Goal: Task Accomplishment & Management: Use online tool/utility

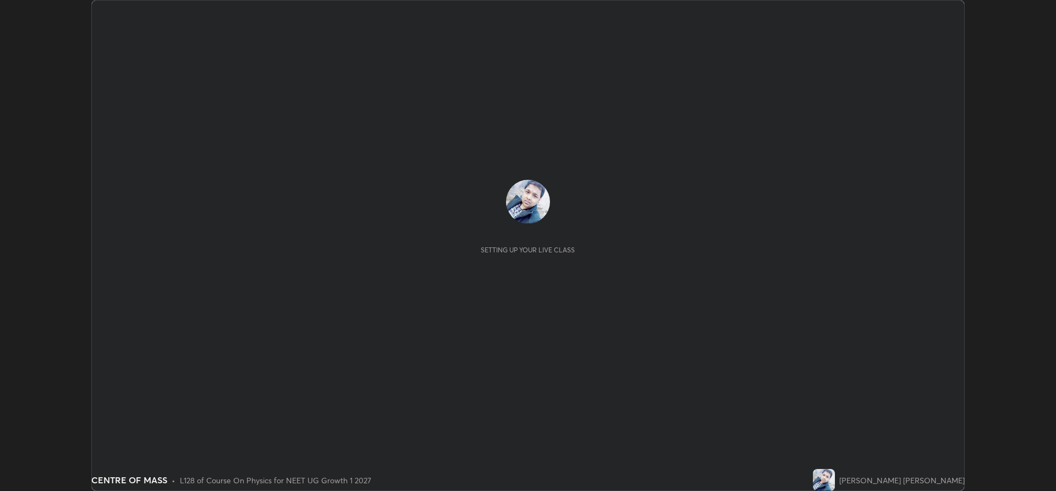
scroll to position [491, 1055]
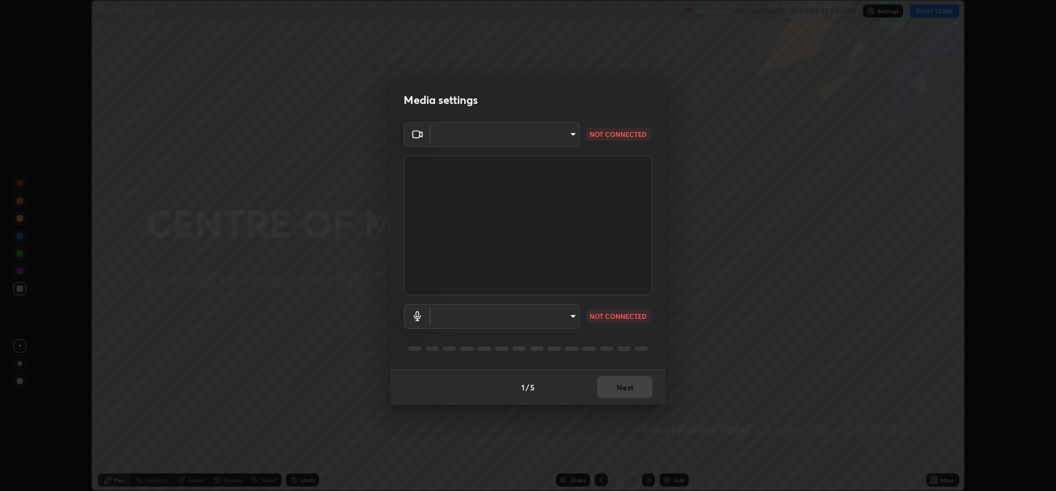
type input "f15db0baa701c4a62f1bde0adb77f765ad890decabc36671db508f0349ef2741"
click at [557, 316] on body "Erase all CENTRE OF MASS Recording WAS SCHEDULED TO START AT 9:00 AM Settings S…" at bounding box center [528, 245] width 1056 height 491
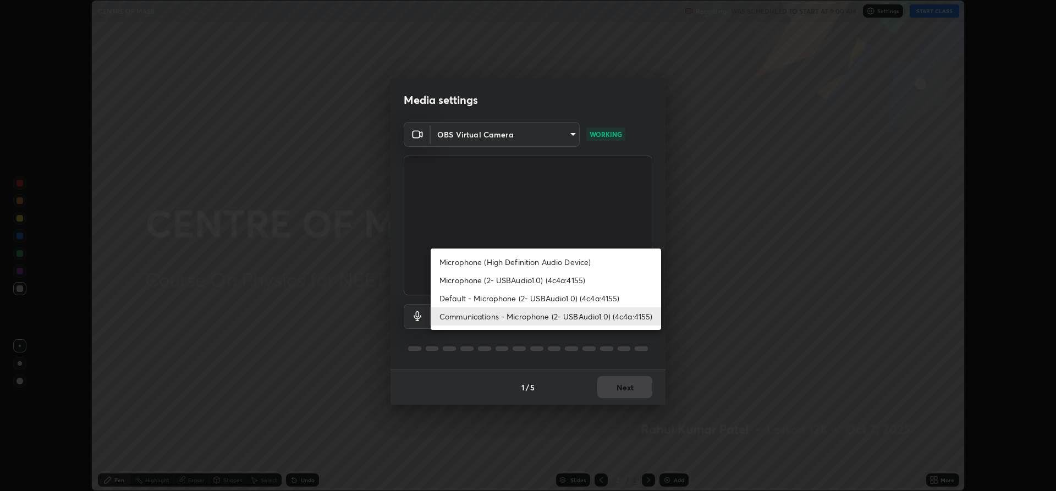
click at [482, 282] on li "Microphone (2- USBAudio1.0) (4c4a:4155)" at bounding box center [545, 280] width 230 height 18
type input "b330b5333c314d440cb7a677ea10aa29aba45f09d3d647a4a9ae05fbb864c315"
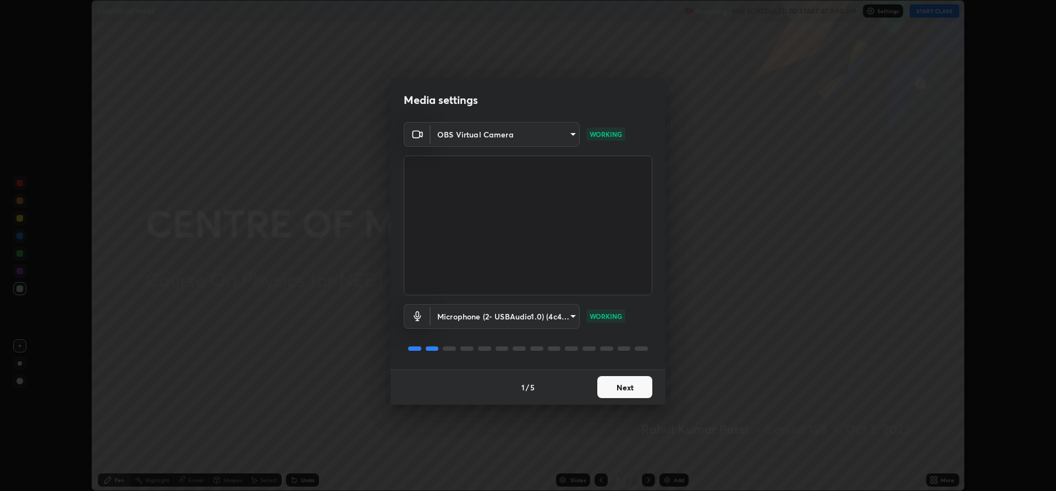
click at [618, 388] on button "Next" at bounding box center [624, 387] width 55 height 22
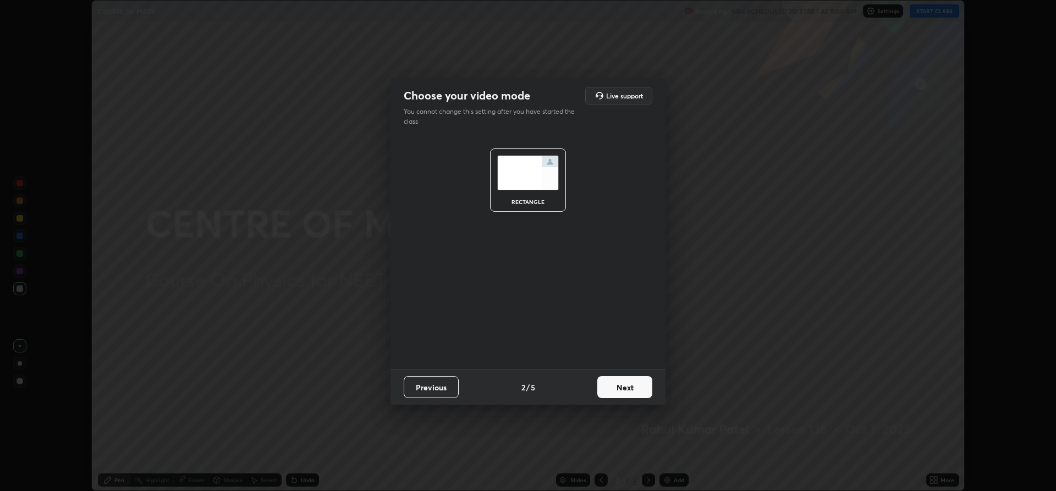
click at [622, 387] on button "Next" at bounding box center [624, 387] width 55 height 22
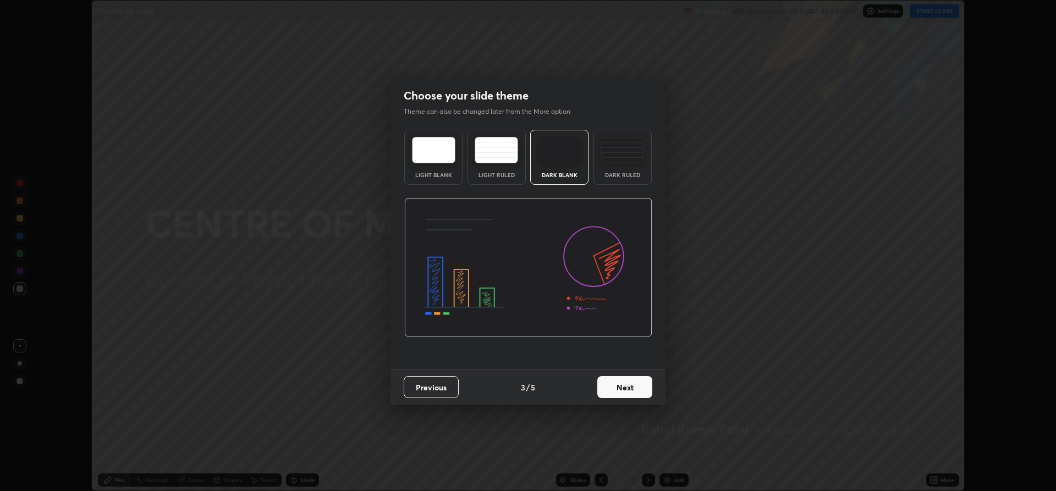
click at [626, 388] on button "Next" at bounding box center [624, 387] width 55 height 22
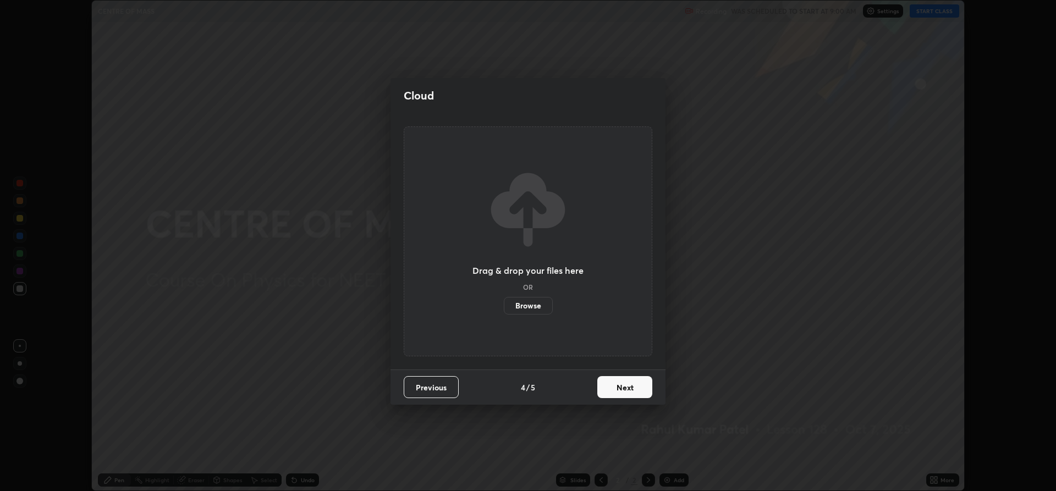
click at [626, 387] on button "Next" at bounding box center [624, 387] width 55 height 22
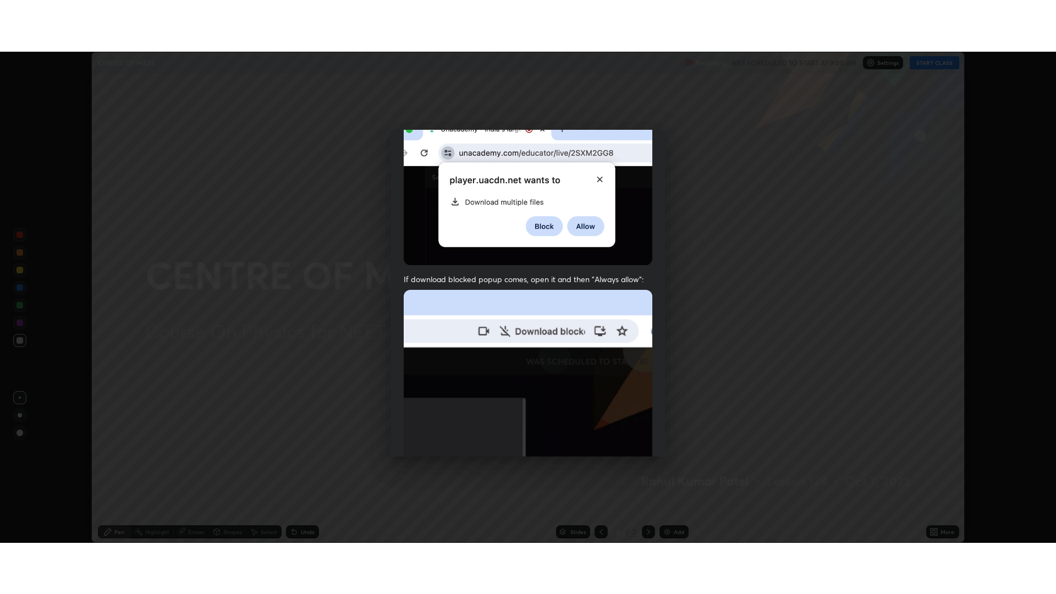
scroll to position [223, 0]
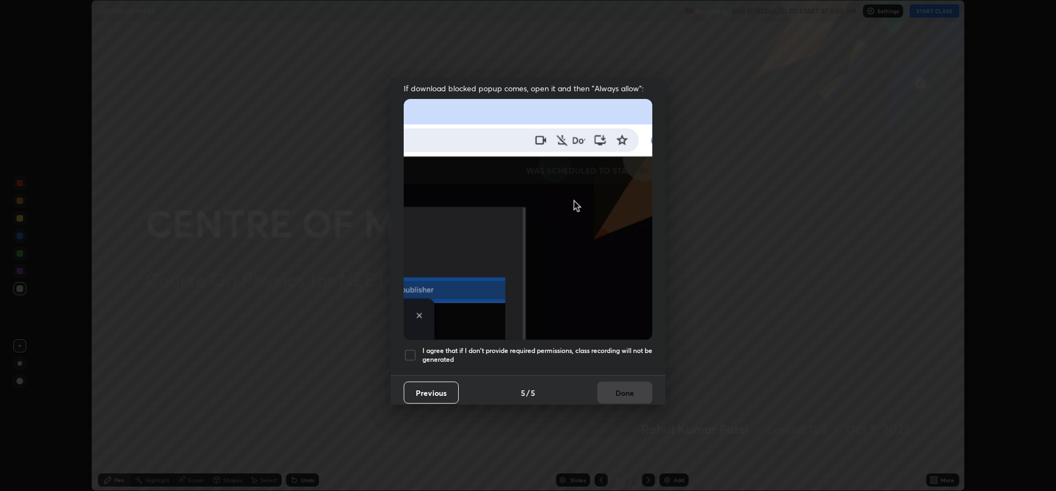
click at [404, 349] on div at bounding box center [410, 355] width 13 height 13
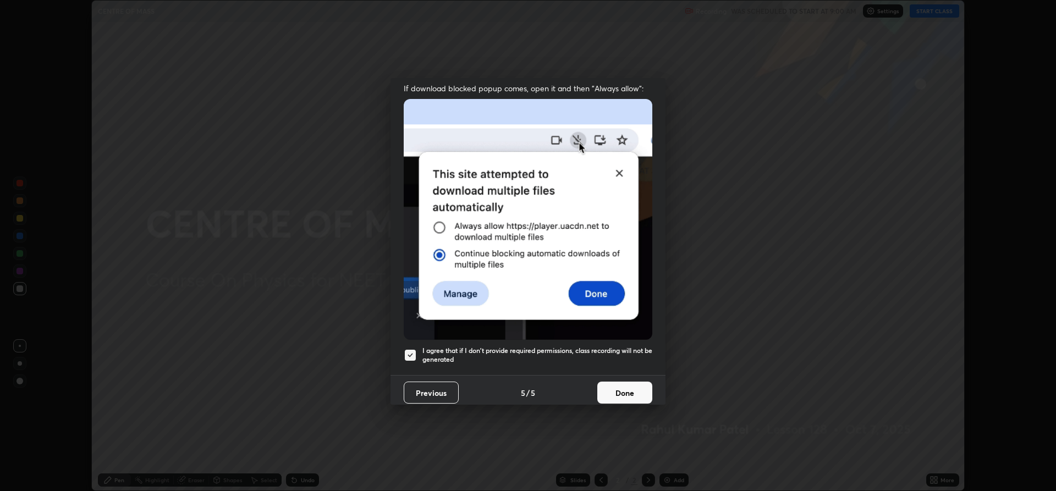
click at [623, 390] on button "Done" at bounding box center [624, 393] width 55 height 22
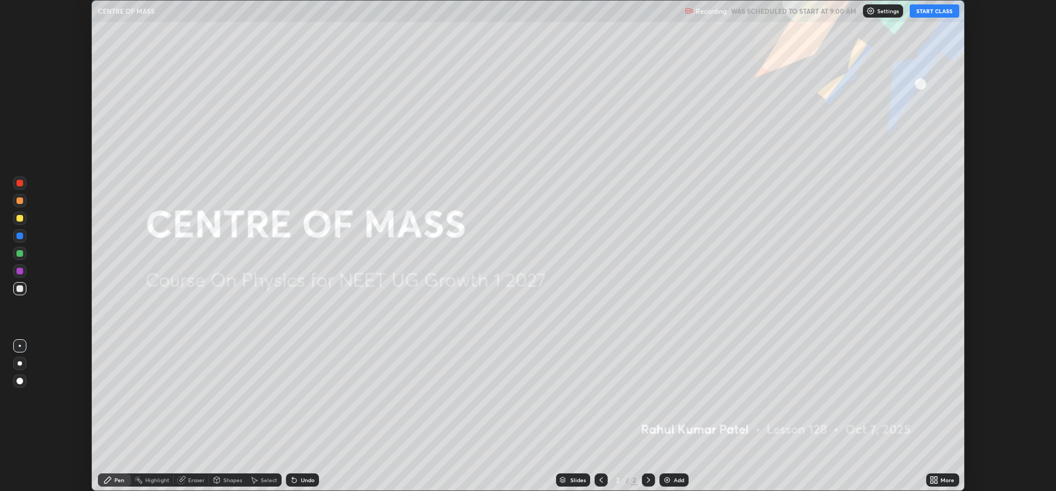
click at [928, 15] on button "START CLASS" at bounding box center [933, 10] width 49 height 13
click at [937, 480] on icon at bounding box center [933, 480] width 9 height 9
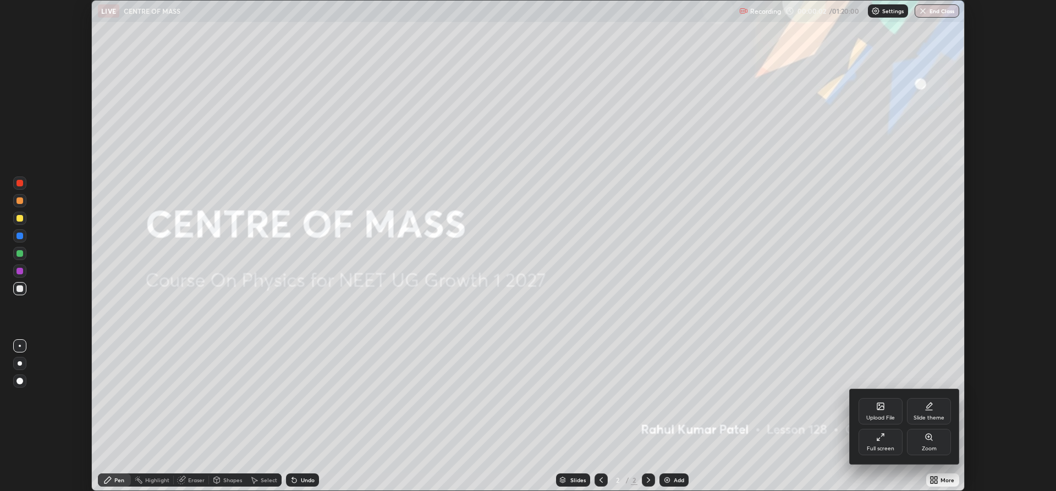
click at [886, 443] on div "Full screen" at bounding box center [880, 442] width 44 height 26
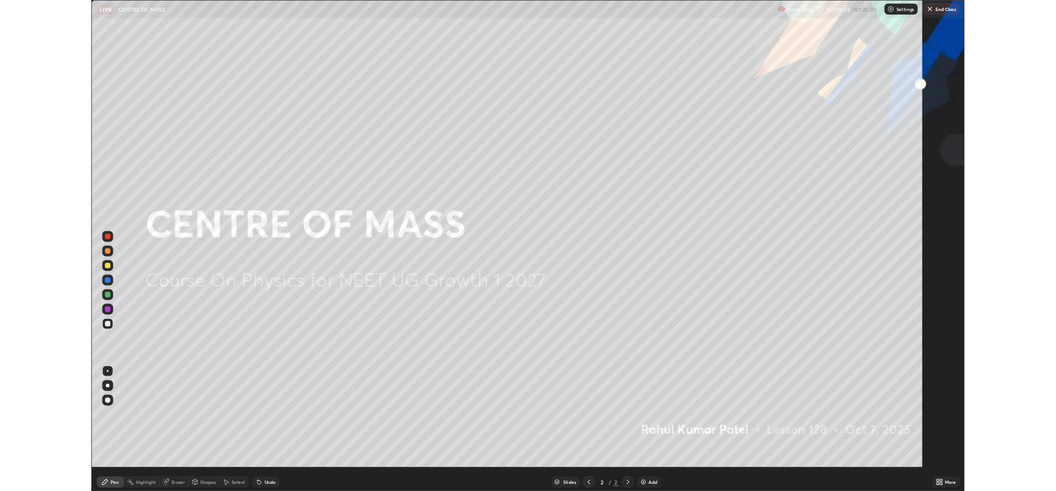
scroll to position [594, 1056]
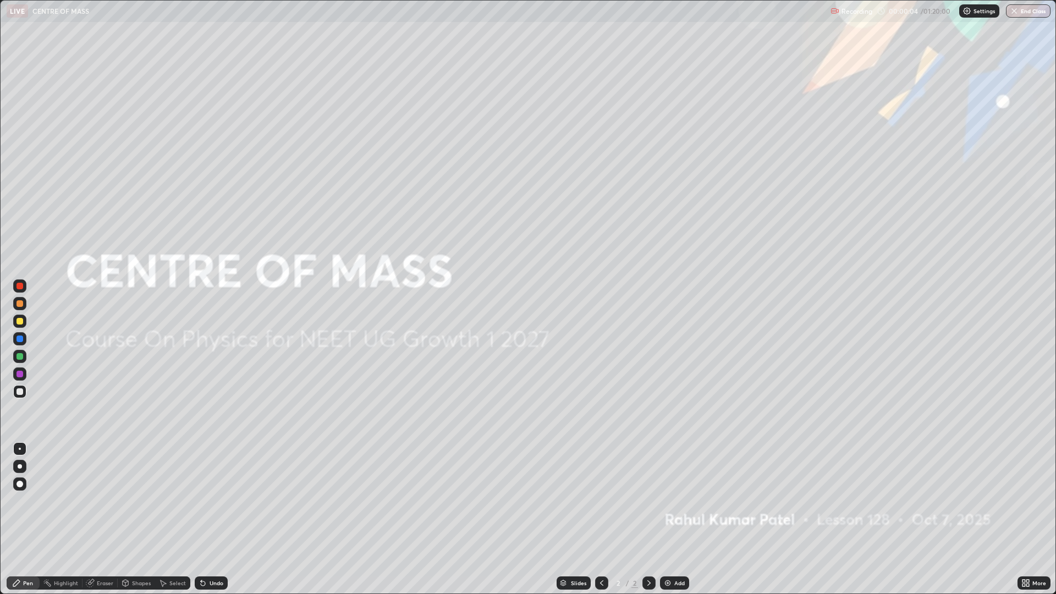
click at [676, 490] on div "Add" at bounding box center [679, 582] width 10 height 5
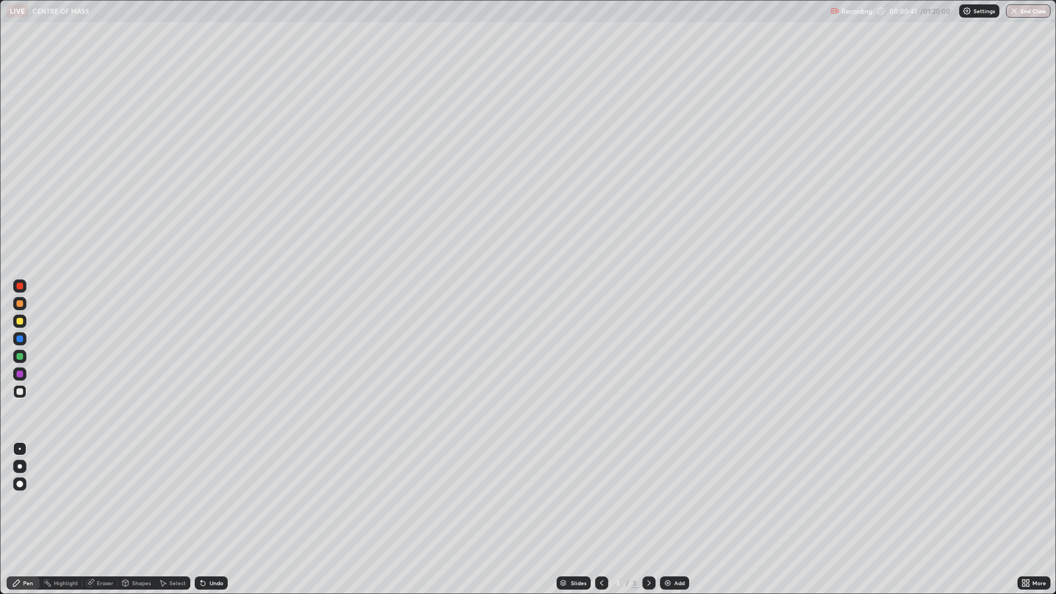
click at [20, 306] on div at bounding box center [19, 303] width 7 height 7
click at [21, 285] on div at bounding box center [19, 286] width 7 height 7
click at [142, 490] on div "Shapes" at bounding box center [141, 582] width 19 height 5
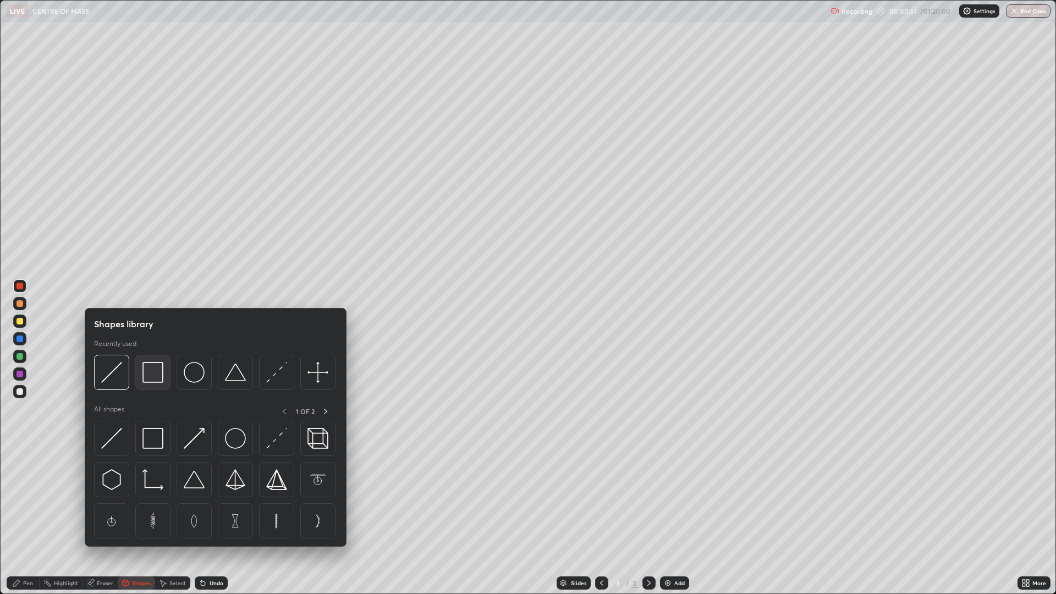
click at [154, 374] on img at bounding box center [152, 372] width 21 height 21
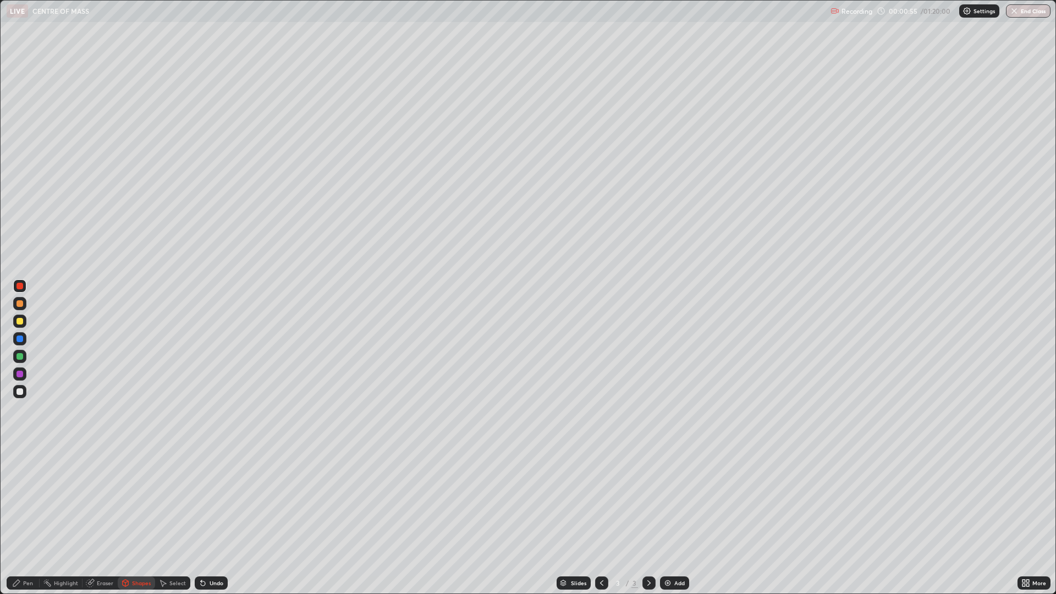
click at [209, 490] on div "Undo" at bounding box center [216, 582] width 14 height 5
click at [21, 308] on div at bounding box center [19, 303] width 13 height 13
click at [135, 490] on div "Shapes" at bounding box center [141, 582] width 19 height 5
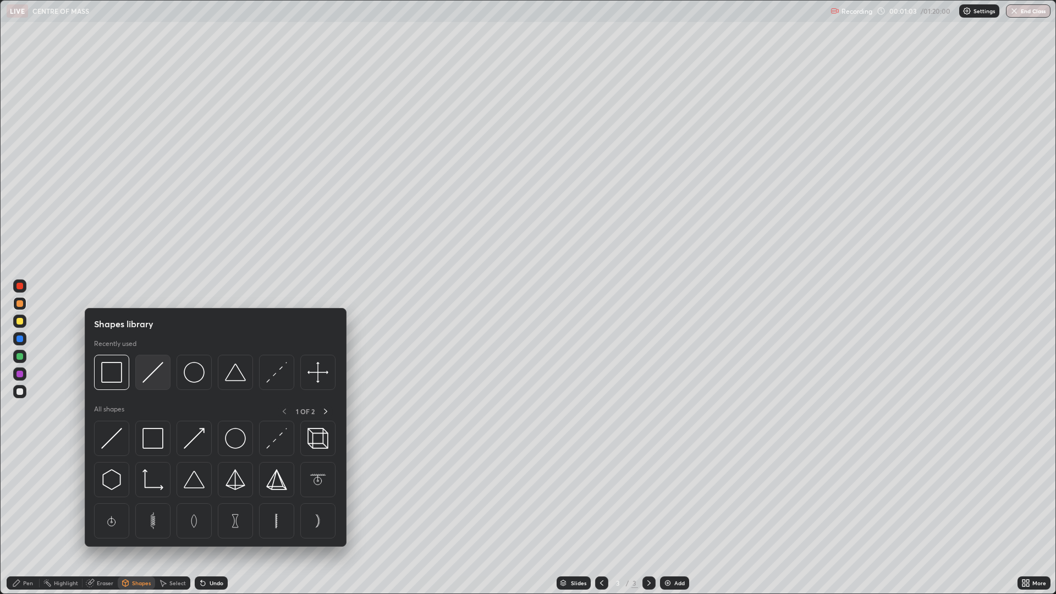
click at [159, 378] on img at bounding box center [152, 372] width 21 height 21
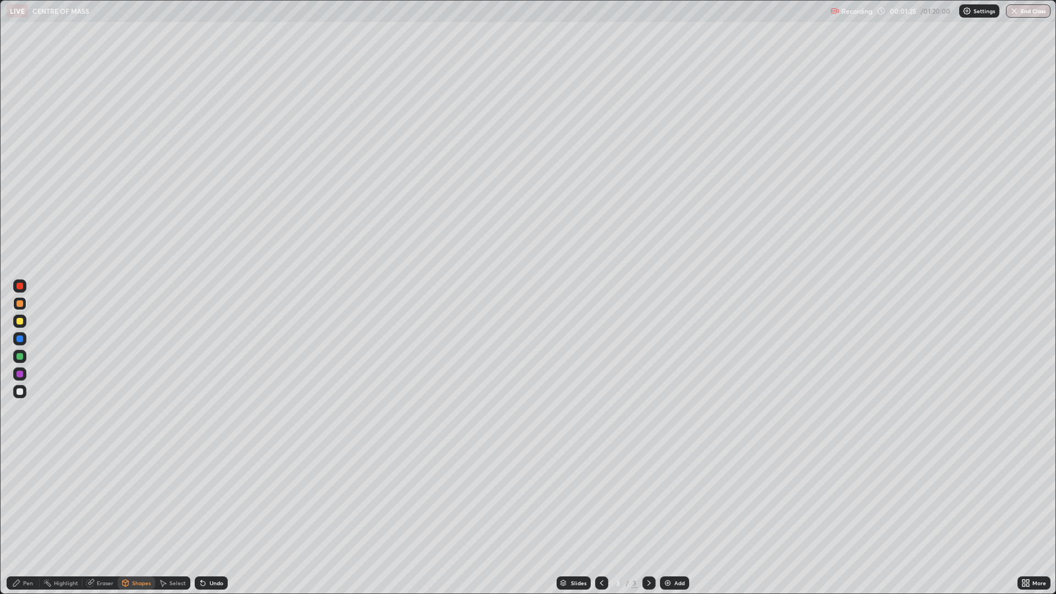
click at [214, 490] on div "Undo" at bounding box center [211, 582] width 33 height 13
click at [214, 490] on div "Undo" at bounding box center [216, 582] width 14 height 5
click at [24, 322] on div at bounding box center [19, 320] width 13 height 13
click at [217, 490] on div "Undo" at bounding box center [216, 582] width 14 height 5
click at [219, 490] on div "Undo" at bounding box center [216, 582] width 14 height 5
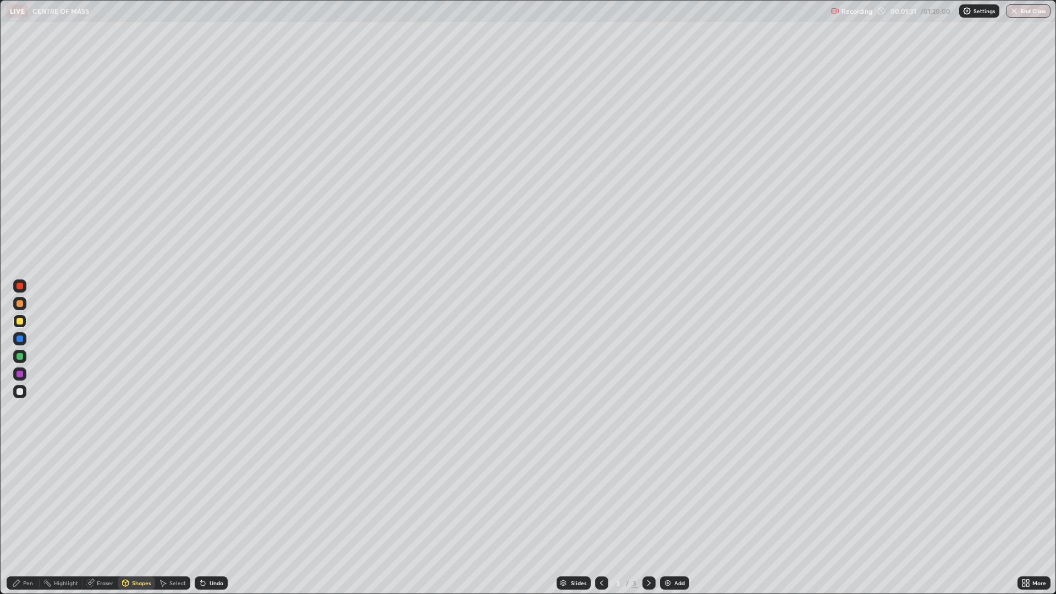
click at [29, 490] on div "Pen" at bounding box center [28, 582] width 10 height 5
click at [146, 490] on div "Shapes" at bounding box center [141, 582] width 19 height 5
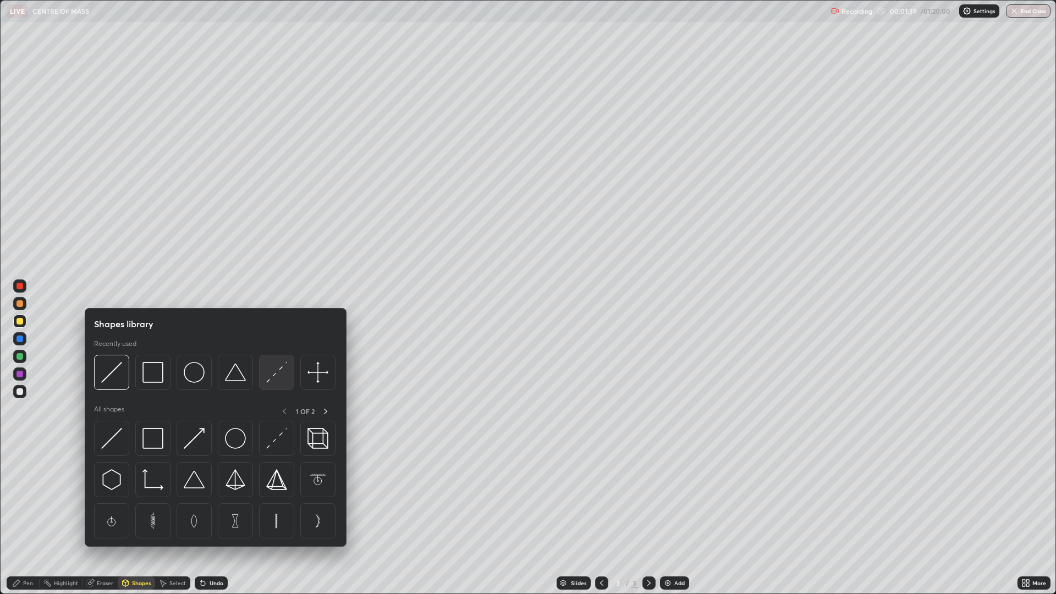
click at [275, 378] on img at bounding box center [276, 372] width 21 height 21
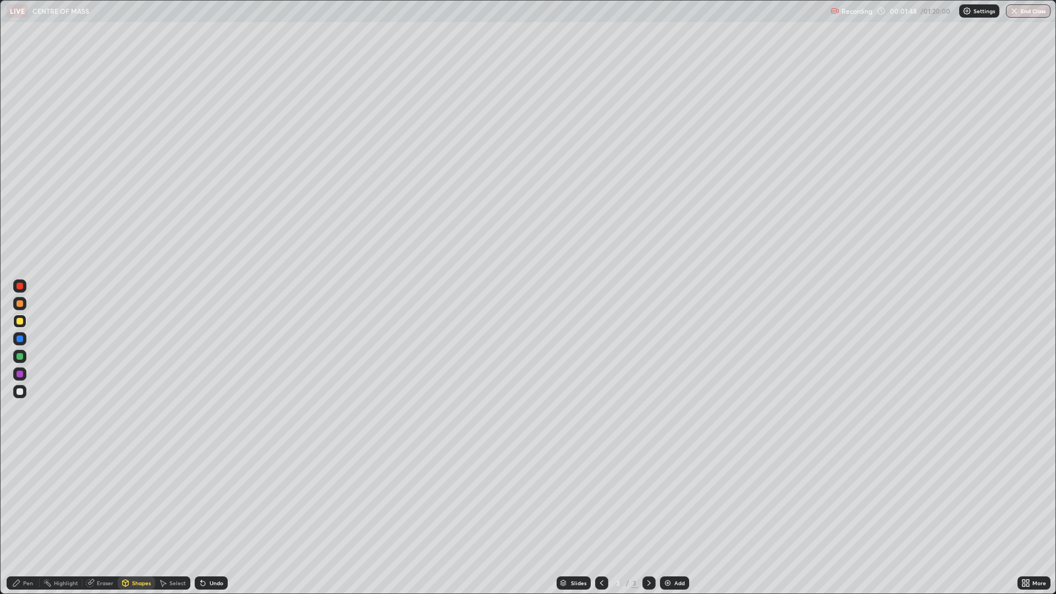
click at [211, 490] on div "Undo" at bounding box center [216, 582] width 14 height 5
click at [213, 490] on div "Undo" at bounding box center [216, 582] width 14 height 5
click at [211, 490] on div "Undo" at bounding box center [211, 582] width 33 height 13
click at [24, 490] on div "Pen" at bounding box center [23, 582] width 33 height 13
click at [20, 358] on div at bounding box center [19, 356] width 7 height 7
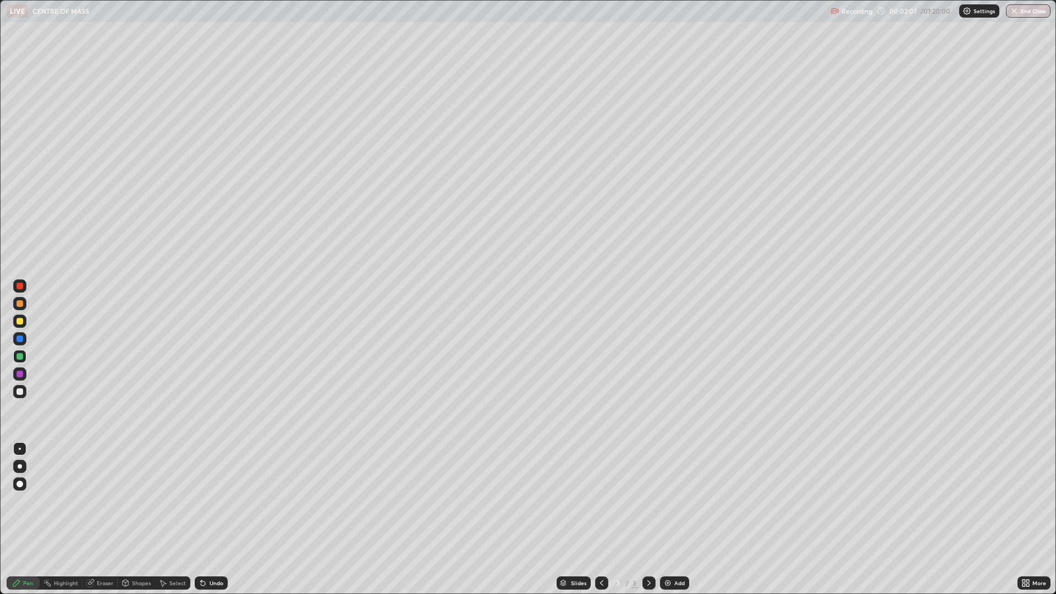
click at [139, 490] on div "Shapes" at bounding box center [141, 582] width 19 height 5
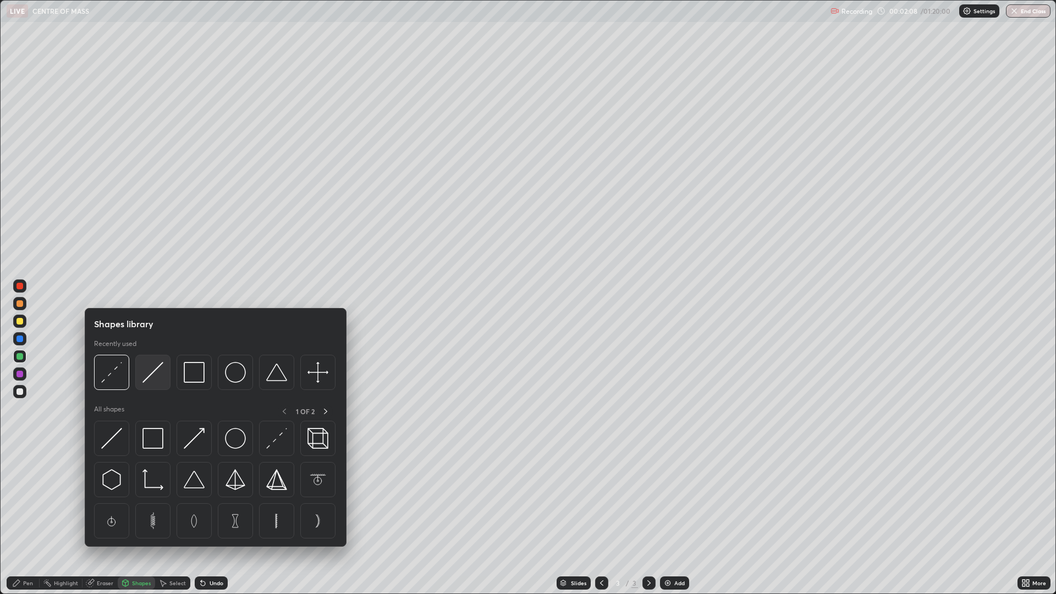
click at [161, 380] on img at bounding box center [152, 372] width 21 height 21
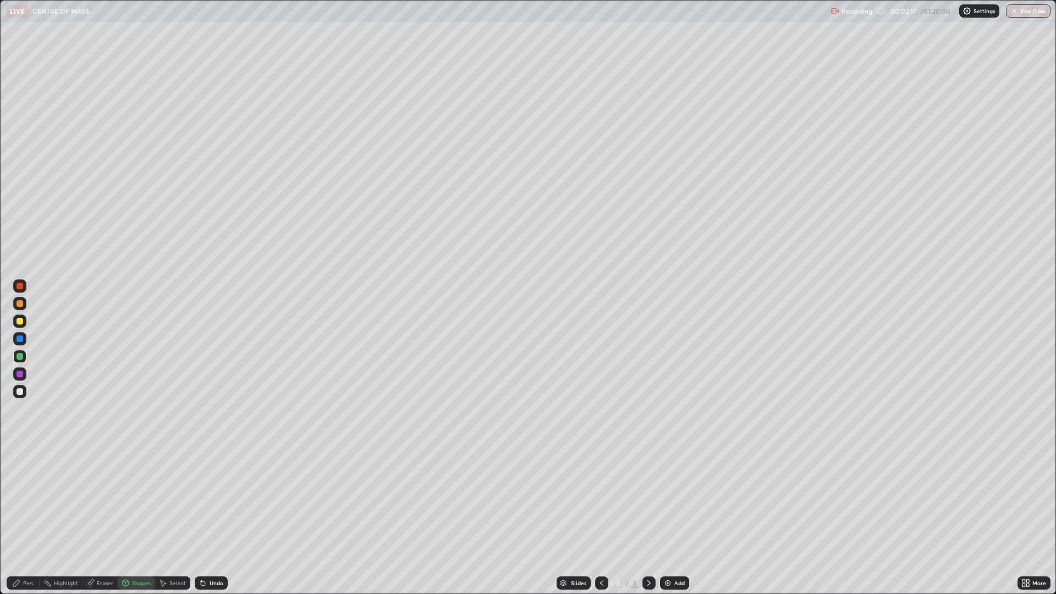
click at [211, 490] on div "Undo" at bounding box center [211, 582] width 33 height 13
click at [32, 490] on div "Pen" at bounding box center [28, 582] width 10 height 5
click at [20, 375] on div at bounding box center [19, 374] width 7 height 7
click at [20, 393] on div at bounding box center [19, 391] width 7 height 7
click at [136, 490] on div "Shapes" at bounding box center [141, 582] width 19 height 5
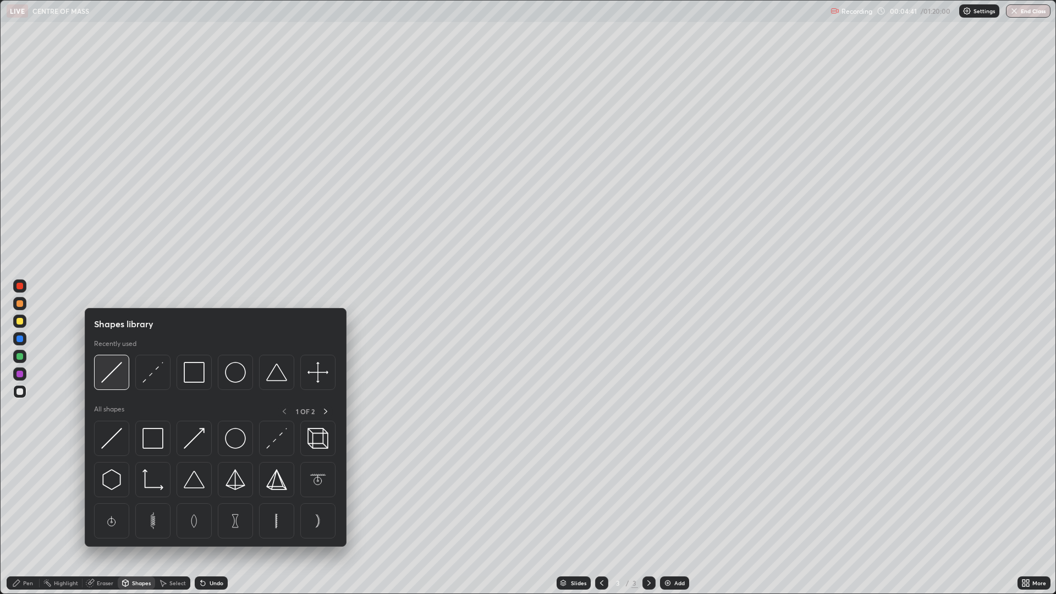
click at [112, 377] on img at bounding box center [111, 372] width 21 height 21
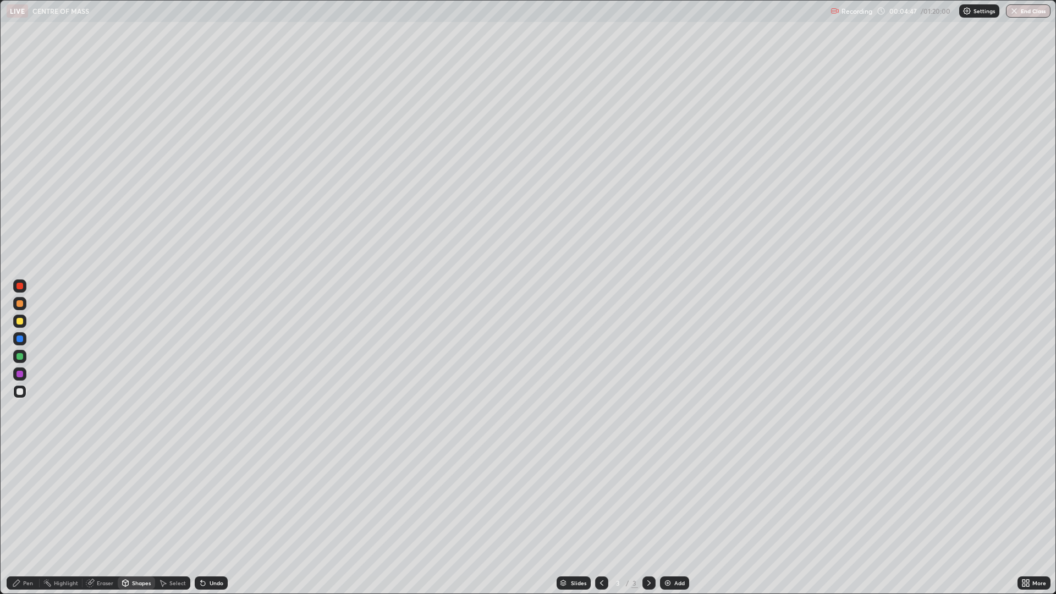
click at [29, 490] on div "Pen" at bounding box center [28, 582] width 10 height 5
click at [18, 341] on div at bounding box center [19, 338] width 7 height 7
click at [674, 490] on div "Add" at bounding box center [679, 582] width 10 height 5
click at [136, 490] on div "Shapes" at bounding box center [141, 582] width 19 height 5
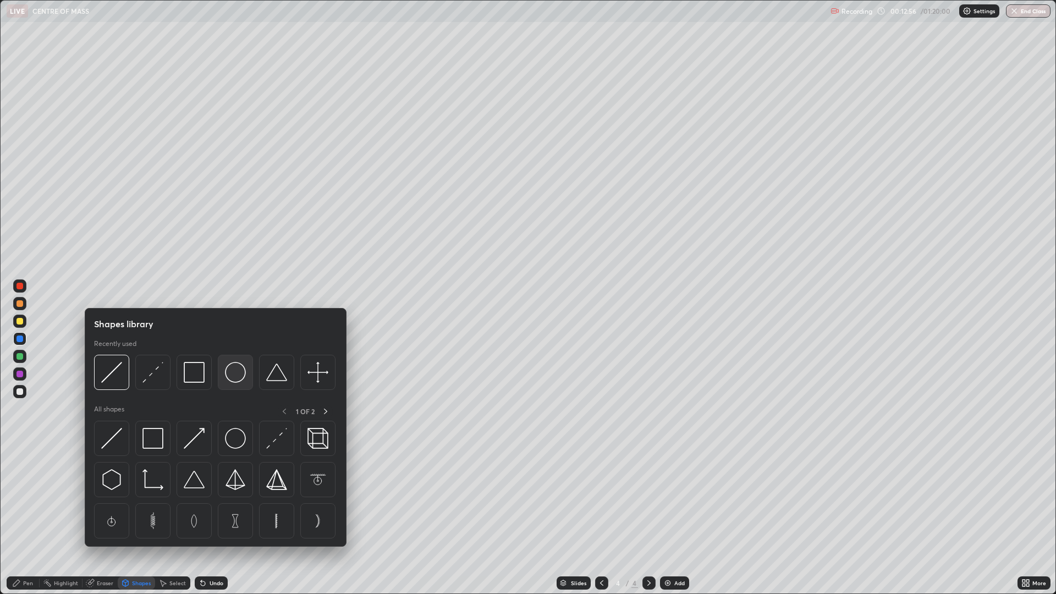
click at [232, 374] on img at bounding box center [235, 372] width 21 height 21
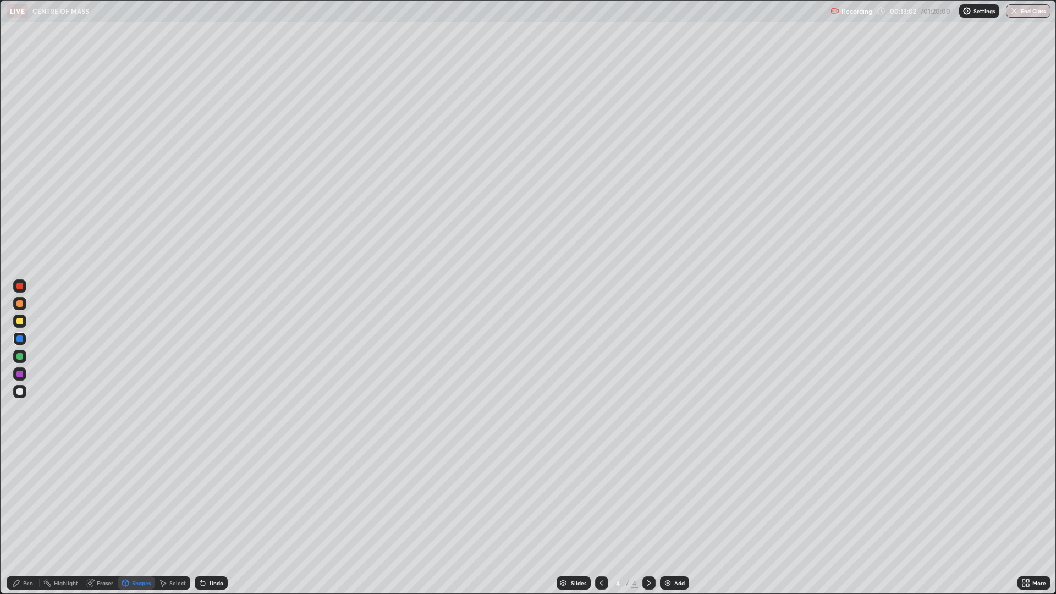
click at [220, 490] on div "Undo" at bounding box center [216, 582] width 14 height 5
click at [137, 490] on div "Shapes" at bounding box center [136, 582] width 37 height 13
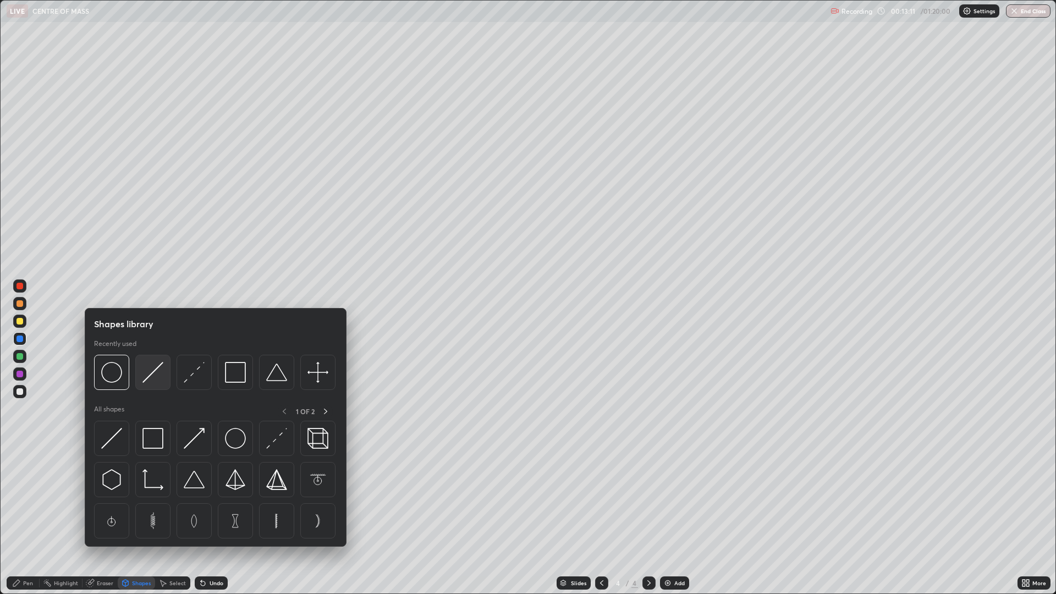
click at [158, 375] on img at bounding box center [152, 372] width 21 height 21
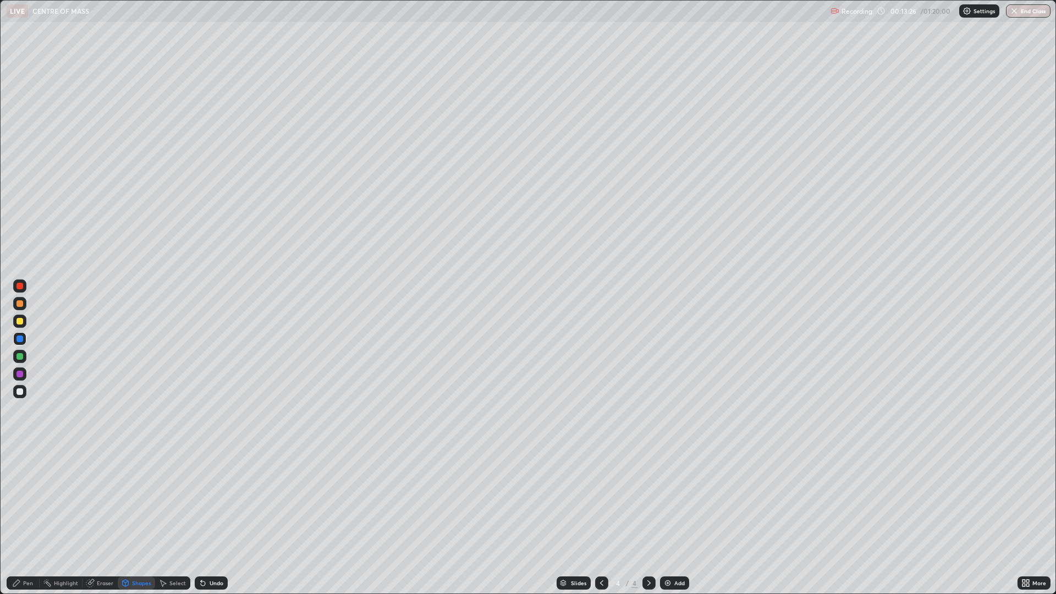
click at [140, 490] on div "Shapes" at bounding box center [141, 582] width 19 height 5
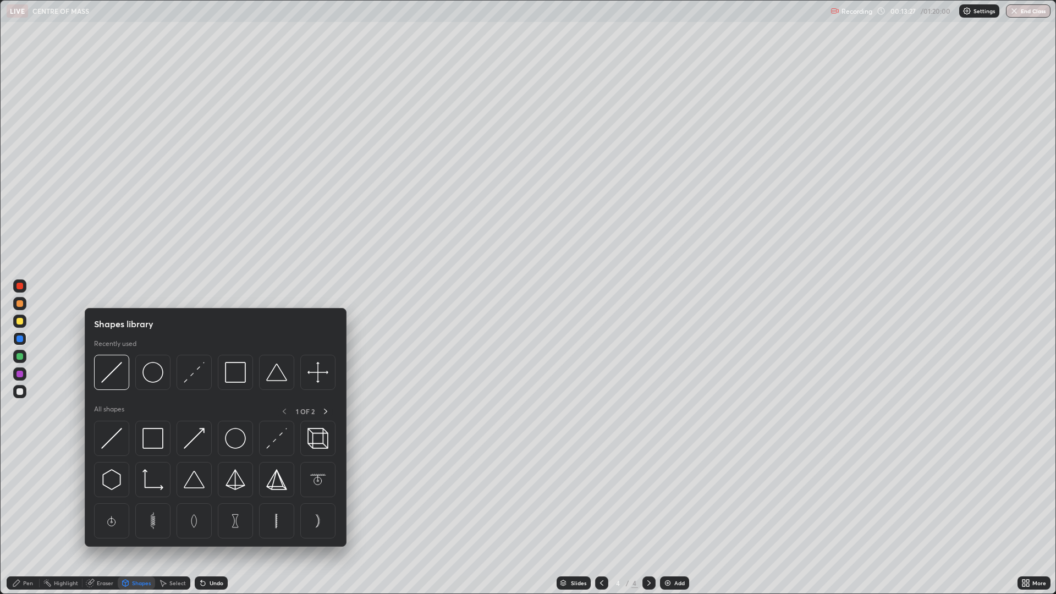
click at [24, 360] on div at bounding box center [19, 356] width 13 height 13
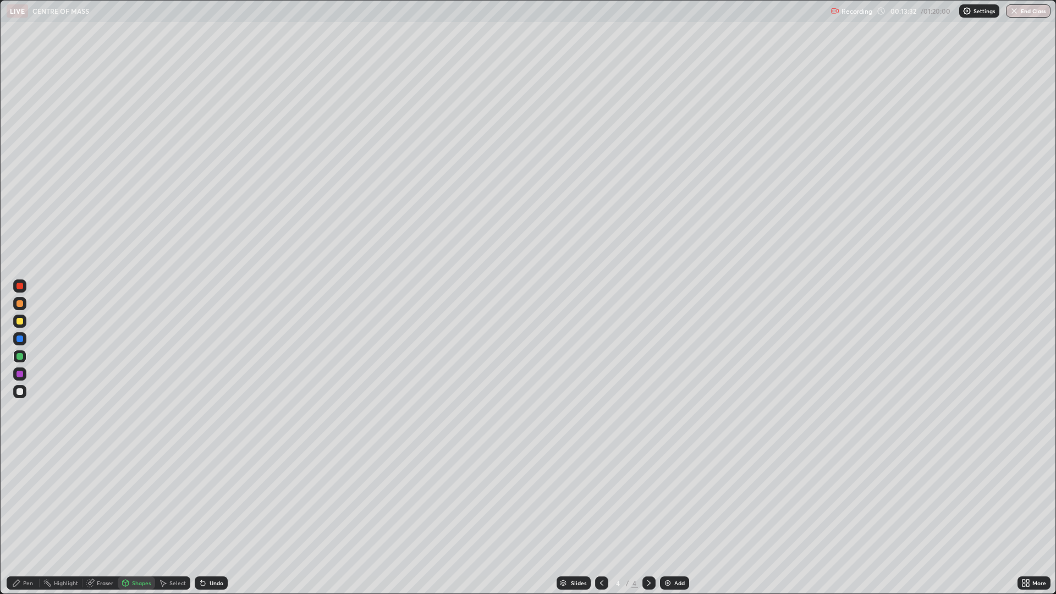
click at [210, 490] on div "Undo" at bounding box center [216, 582] width 14 height 5
click at [207, 490] on div "Undo" at bounding box center [211, 582] width 33 height 13
click at [30, 490] on div "Pen" at bounding box center [23, 582] width 33 height 13
click at [23, 375] on div at bounding box center [19, 374] width 7 height 7
click at [20, 392] on div at bounding box center [19, 391] width 7 height 7
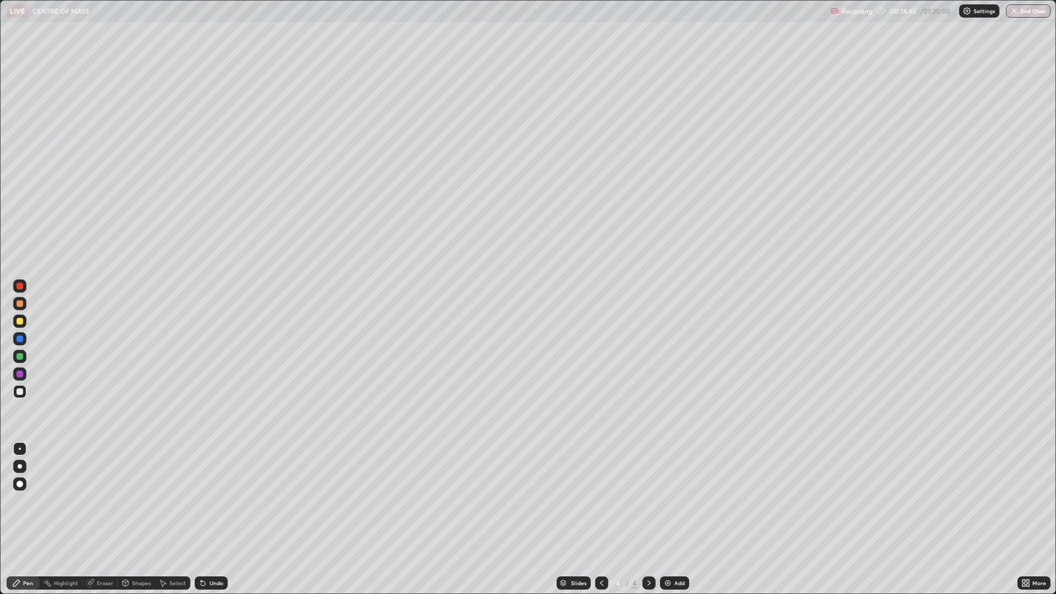
click at [140, 490] on div "Shapes" at bounding box center [141, 582] width 19 height 5
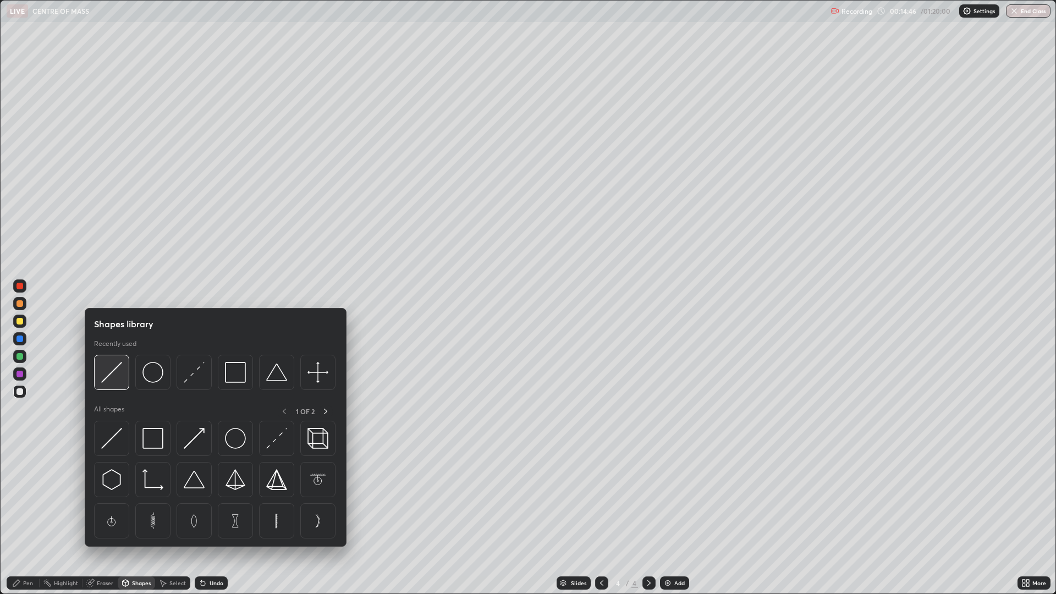
click at [112, 373] on img at bounding box center [111, 372] width 21 height 21
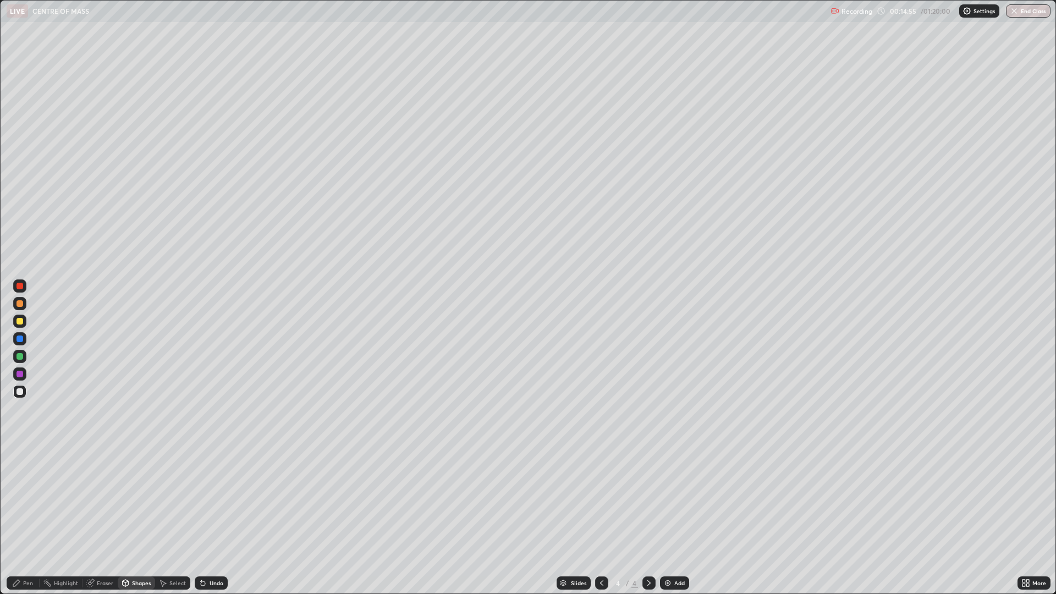
click at [27, 490] on div "Pen" at bounding box center [28, 582] width 10 height 5
click at [19, 304] on div at bounding box center [19, 303] width 7 height 7
click at [19, 340] on div at bounding box center [19, 338] width 7 height 7
click at [18, 373] on div at bounding box center [19, 374] width 7 height 7
click at [101, 490] on div "Eraser" at bounding box center [105, 582] width 16 height 5
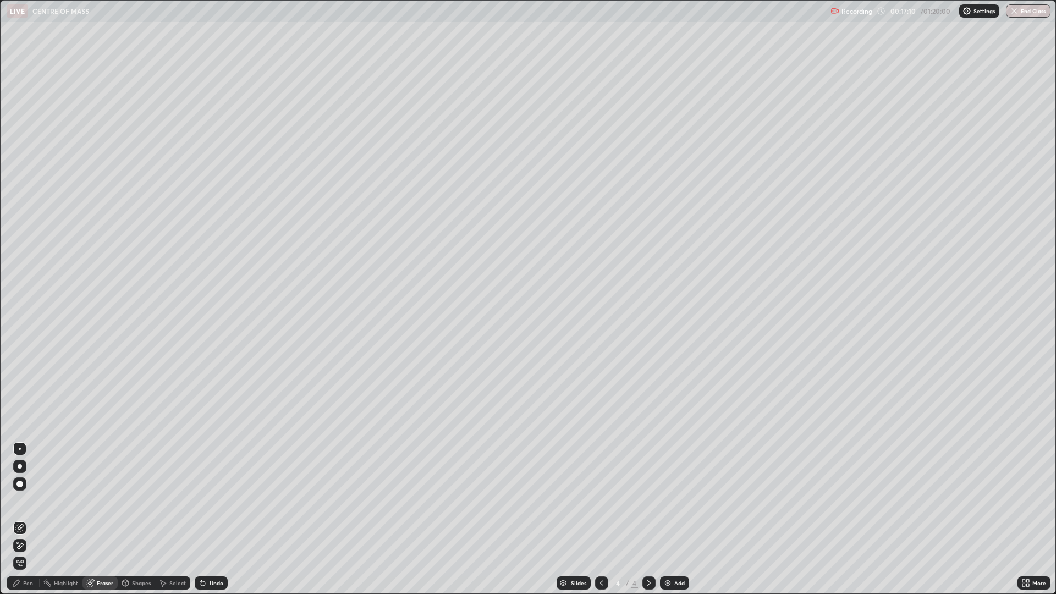
click at [18, 490] on icon at bounding box center [16, 582] width 7 height 7
click at [670, 490] on img at bounding box center [667, 582] width 9 height 9
click at [19, 305] on div at bounding box center [19, 303] width 7 height 7
click at [135, 490] on div "Shapes" at bounding box center [141, 582] width 19 height 5
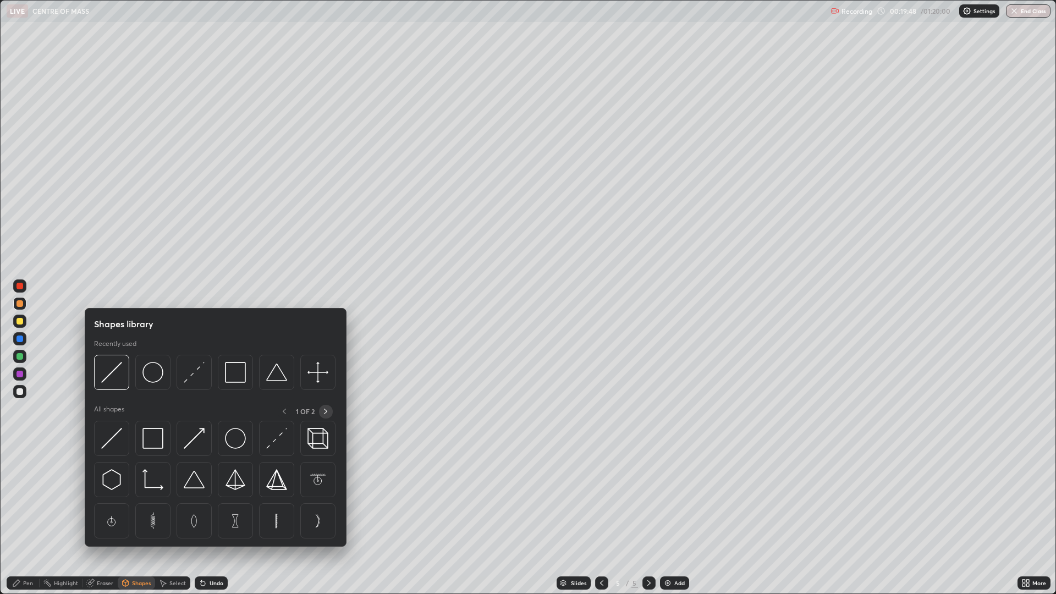
click at [325, 411] on icon at bounding box center [325, 411] width 9 height 9
click at [324, 411] on div "2 OF 2" at bounding box center [305, 412] width 56 height 14
click at [284, 411] on icon at bounding box center [283, 411] width 9 height 9
click at [157, 377] on img at bounding box center [152, 372] width 21 height 21
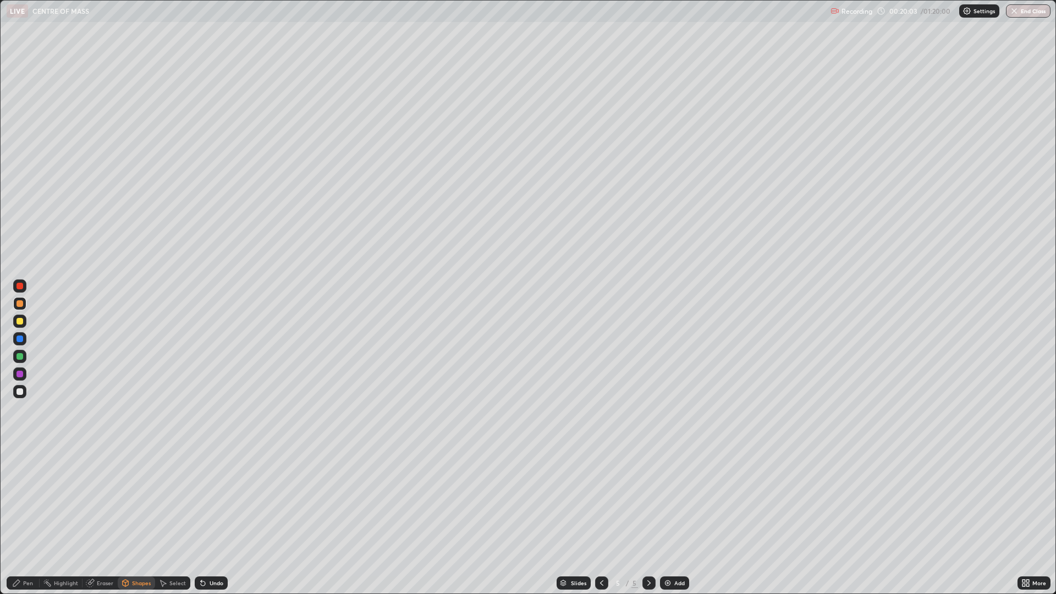
click at [101, 490] on div "Eraser" at bounding box center [105, 582] width 16 height 5
click at [140, 490] on div "Shapes" at bounding box center [141, 582] width 19 height 5
click at [94, 490] on div "Eraser" at bounding box center [99, 582] width 35 height 13
click at [32, 490] on div "Pen" at bounding box center [28, 582] width 10 height 5
click at [137, 490] on div "Shapes" at bounding box center [141, 582] width 19 height 5
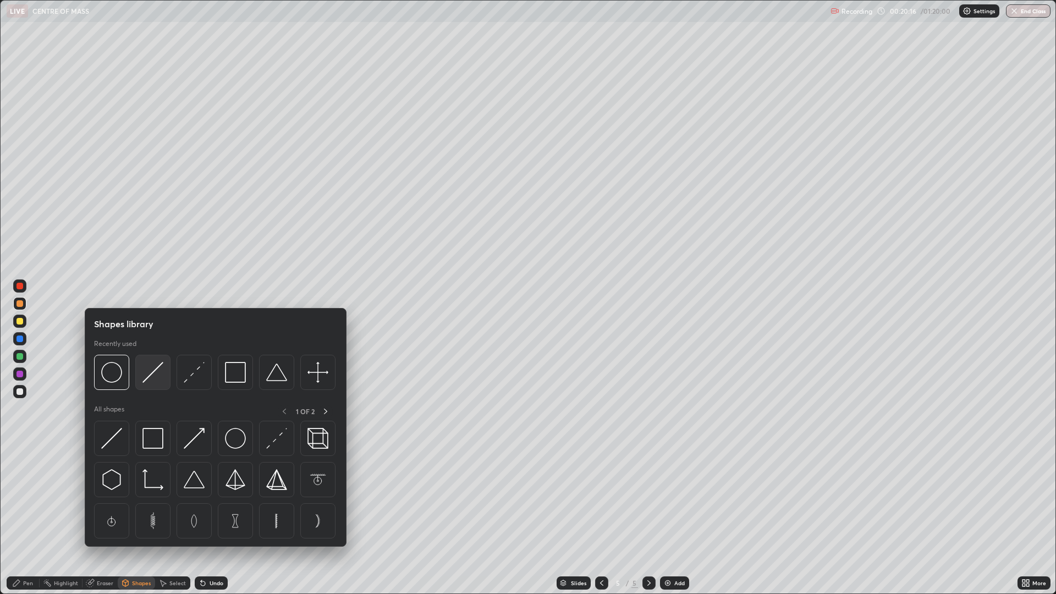
click at [159, 375] on img at bounding box center [152, 372] width 21 height 21
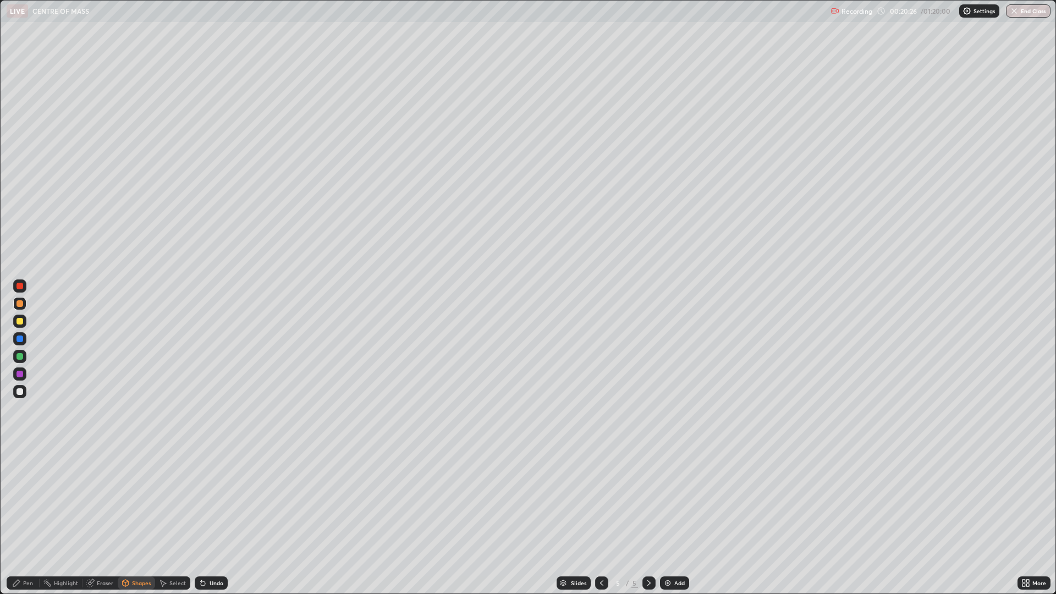
click at [202, 490] on icon at bounding box center [203, 583] width 4 height 4
click at [217, 490] on div "Undo" at bounding box center [216, 582] width 14 height 5
click at [23, 490] on div "Pen" at bounding box center [28, 582] width 10 height 5
click at [132, 490] on div "Shapes" at bounding box center [141, 582] width 19 height 5
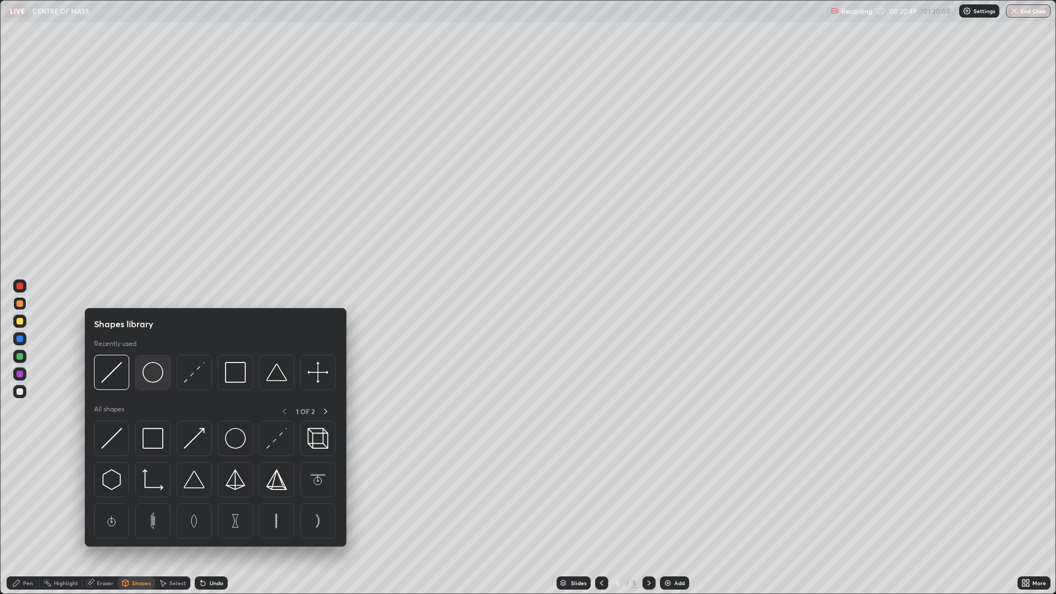
click at [149, 375] on img at bounding box center [152, 372] width 21 height 21
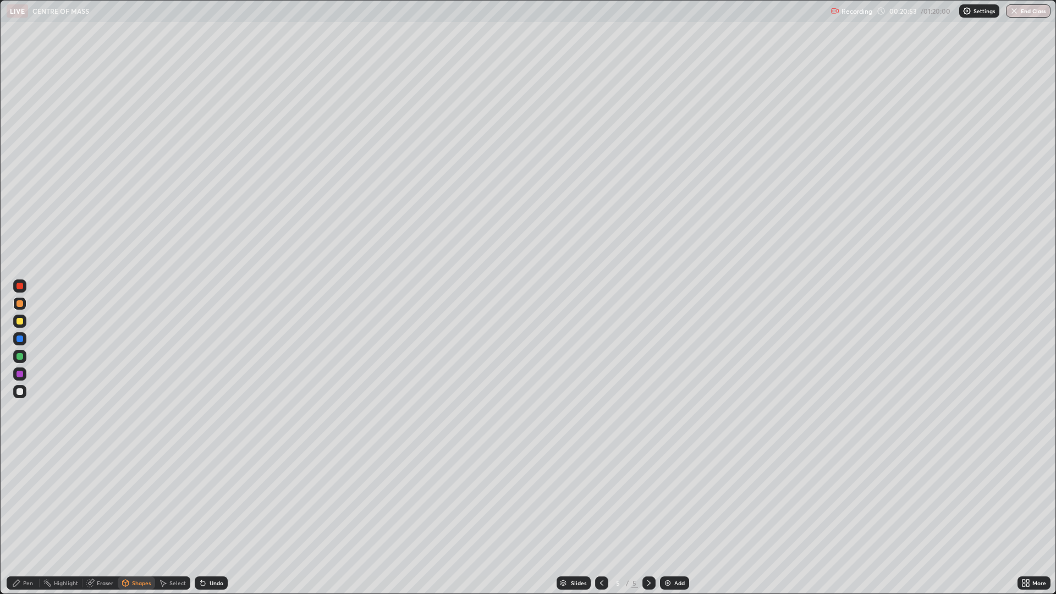
click at [205, 490] on icon at bounding box center [202, 582] width 9 height 9
click at [210, 490] on div "Undo" at bounding box center [216, 582] width 14 height 5
click at [132, 490] on div "Shapes" at bounding box center [141, 582] width 19 height 5
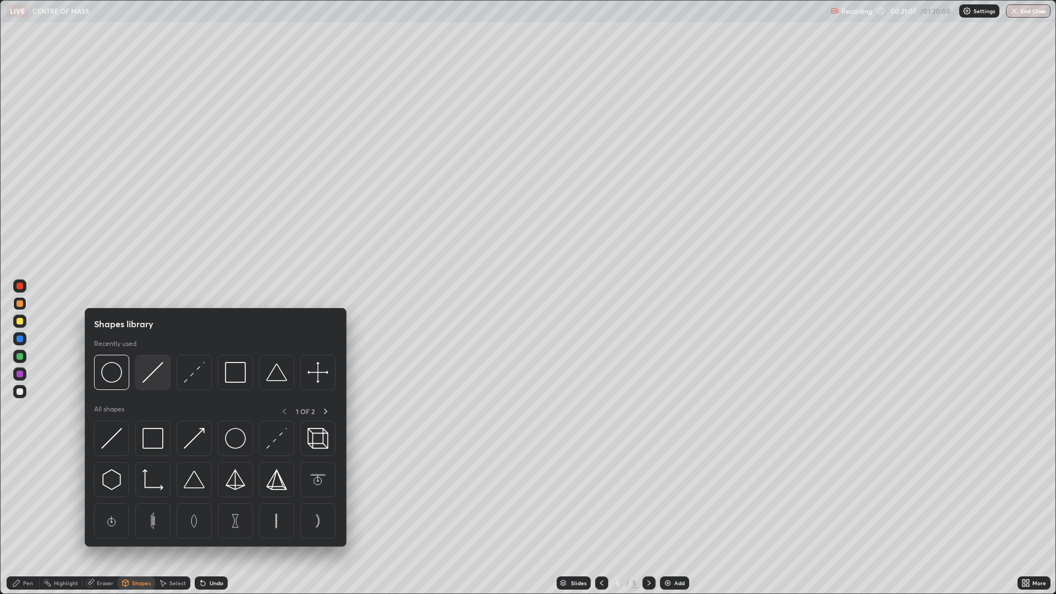
click at [162, 377] on img at bounding box center [152, 372] width 21 height 21
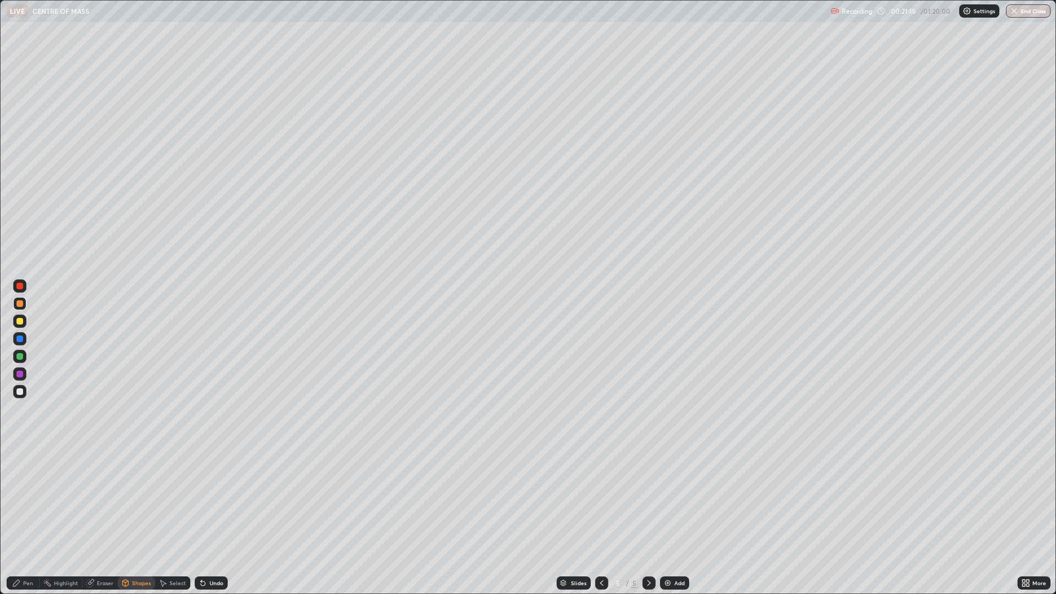
click at [27, 490] on div "Pen" at bounding box center [28, 582] width 10 height 5
click at [19, 373] on div at bounding box center [19, 374] width 7 height 7
click at [211, 490] on div "Undo" at bounding box center [216, 582] width 14 height 5
click at [136, 490] on div "Shapes" at bounding box center [141, 582] width 19 height 5
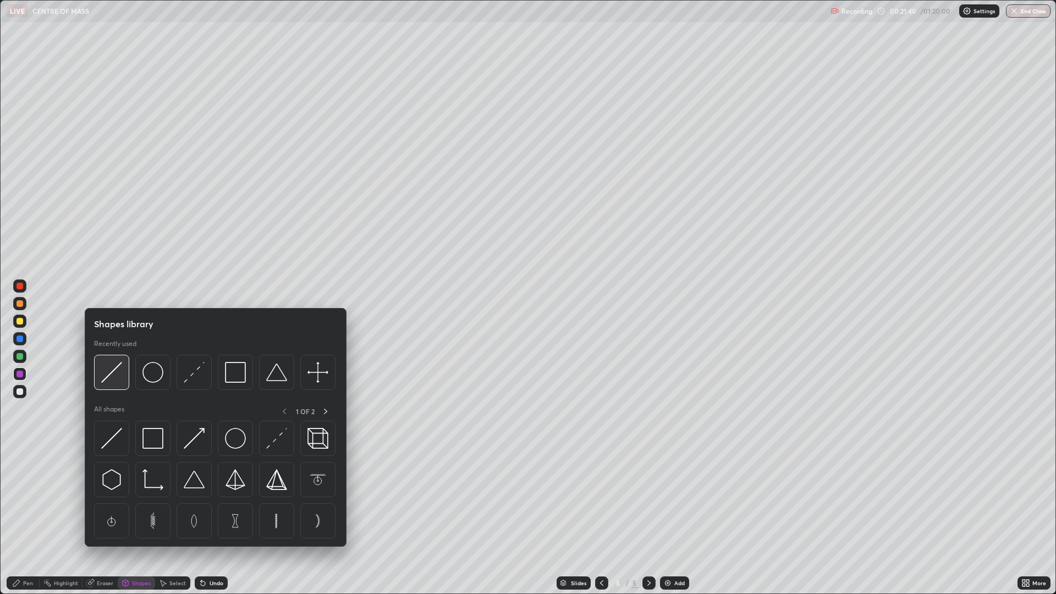
click at [115, 374] on img at bounding box center [111, 372] width 21 height 21
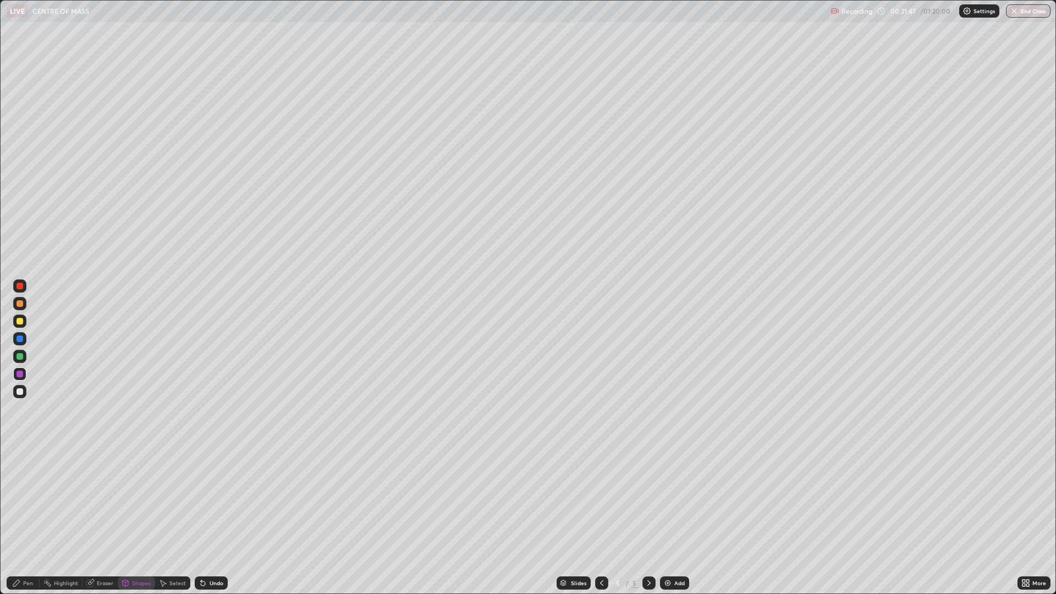
click at [31, 490] on div "Pen" at bounding box center [28, 582] width 10 height 5
click at [20, 391] on div at bounding box center [19, 391] width 7 height 7
click at [206, 490] on div "Undo" at bounding box center [211, 582] width 33 height 13
click at [209, 490] on div "Undo" at bounding box center [216, 582] width 14 height 5
click at [218, 490] on div "Undo" at bounding box center [216, 582] width 14 height 5
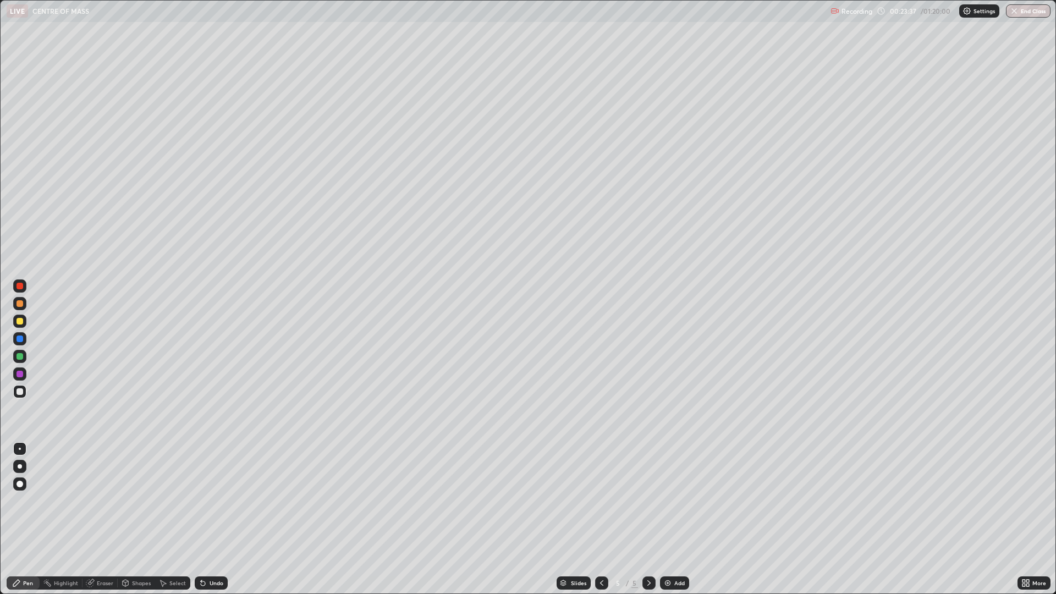
click at [217, 490] on div "Undo" at bounding box center [211, 582] width 33 height 13
click at [213, 490] on div "Undo" at bounding box center [211, 582] width 33 height 13
click at [212, 490] on div "Undo" at bounding box center [211, 582] width 33 height 13
click at [103, 490] on div "Eraser" at bounding box center [99, 582] width 35 height 13
click at [671, 490] on div "Add" at bounding box center [674, 582] width 29 height 13
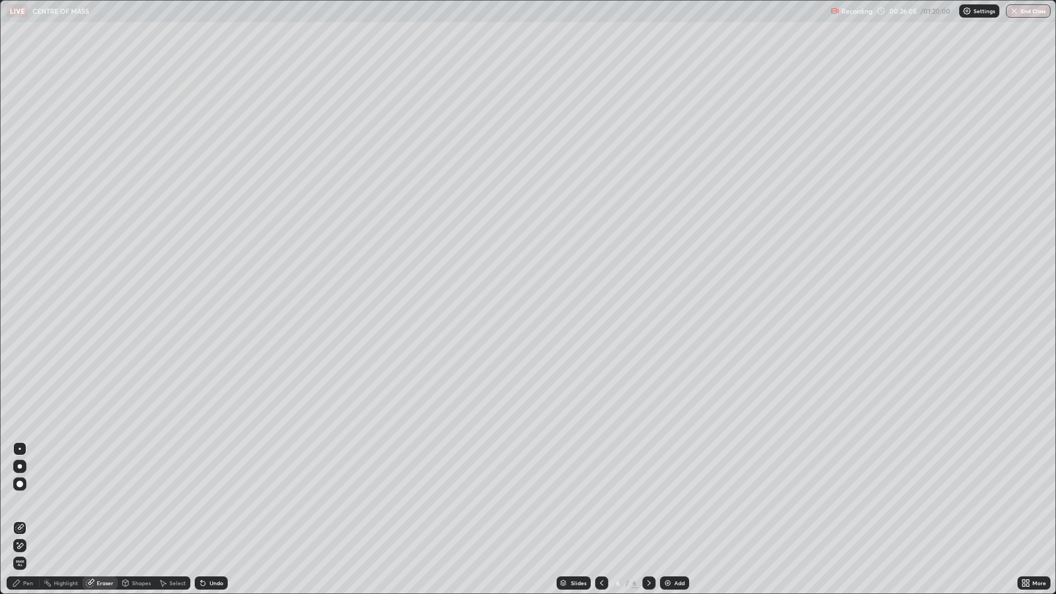
click at [28, 490] on div "Pen" at bounding box center [28, 582] width 10 height 5
click at [20, 305] on div at bounding box center [19, 303] width 7 height 7
click at [137, 490] on div "Shapes" at bounding box center [141, 582] width 19 height 5
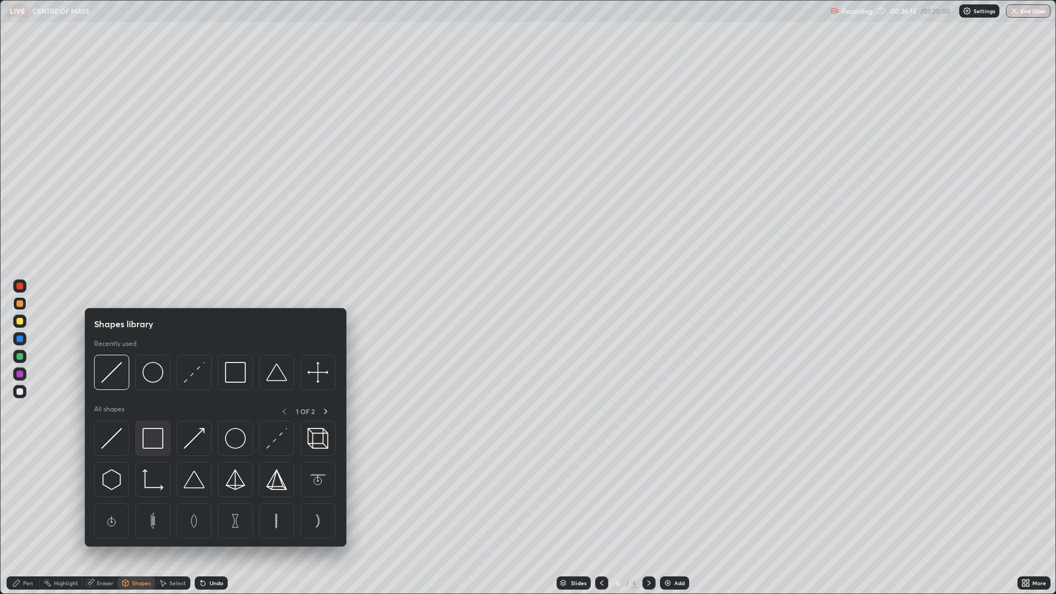
click at [157, 441] on img at bounding box center [152, 438] width 21 height 21
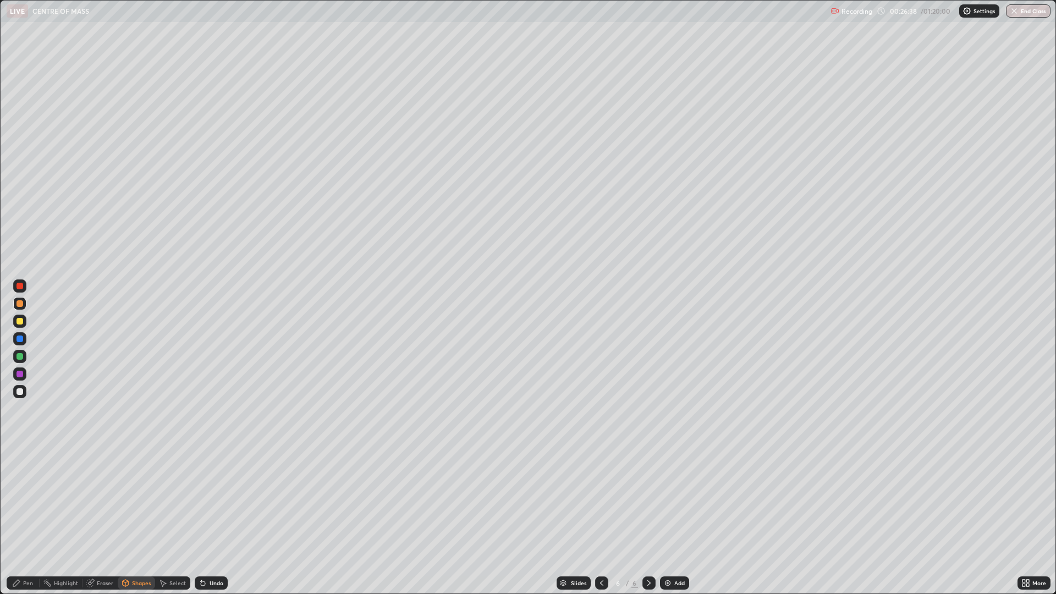
click at [26, 490] on div "Pen" at bounding box center [28, 582] width 10 height 5
click at [22, 322] on div at bounding box center [19, 321] width 7 height 7
click at [139, 490] on div "Shapes" at bounding box center [141, 582] width 19 height 5
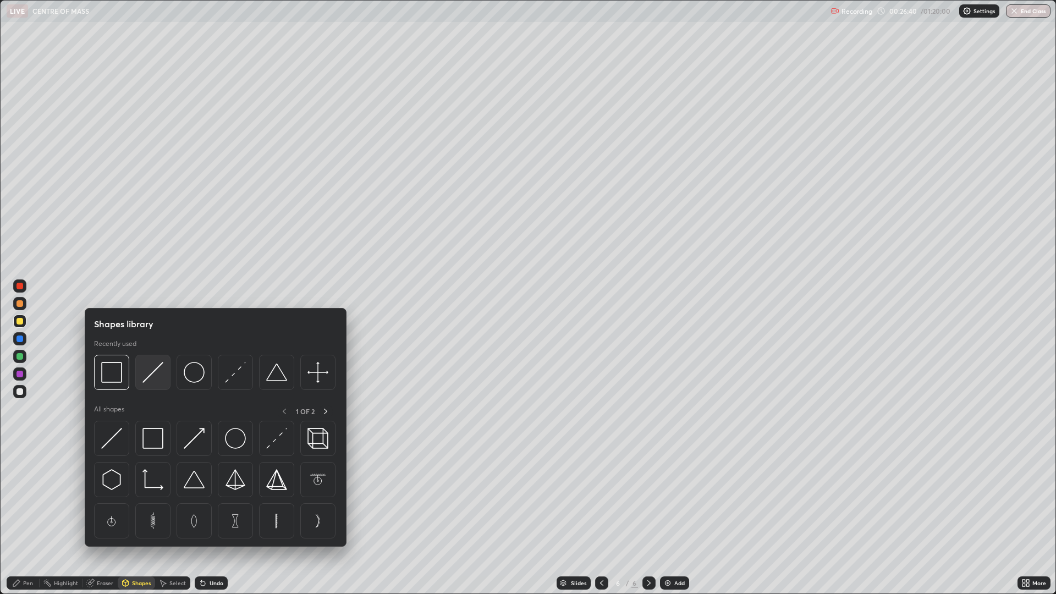
click at [152, 375] on img at bounding box center [152, 372] width 21 height 21
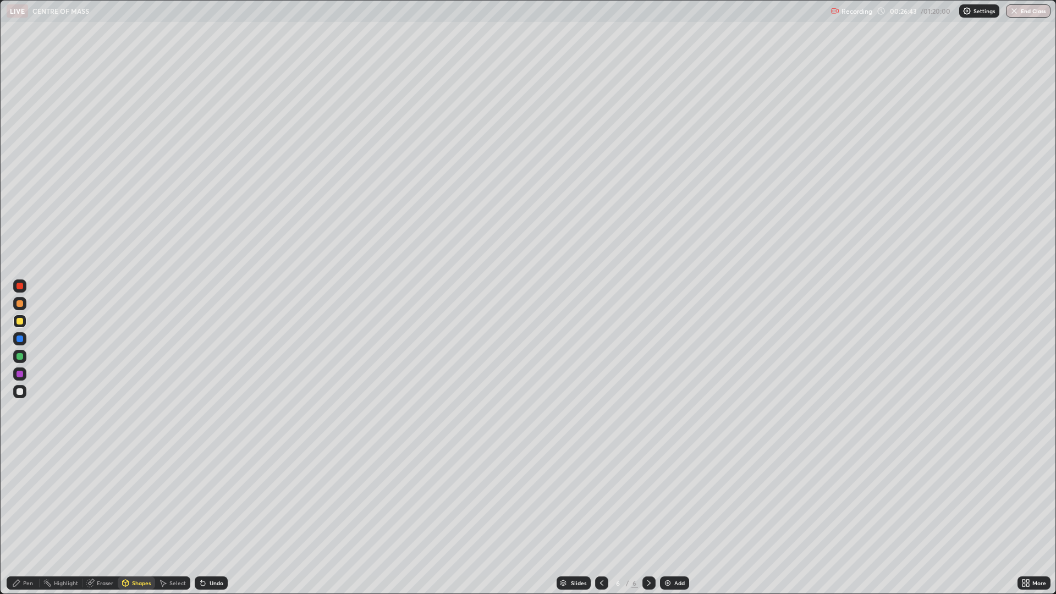
click at [213, 490] on div "Undo" at bounding box center [216, 582] width 14 height 5
click at [22, 356] on div at bounding box center [19, 356] width 7 height 7
click at [26, 490] on div "Pen" at bounding box center [28, 582] width 10 height 5
click at [19, 375] on div at bounding box center [19, 374] width 7 height 7
click at [21, 391] on div at bounding box center [19, 391] width 7 height 7
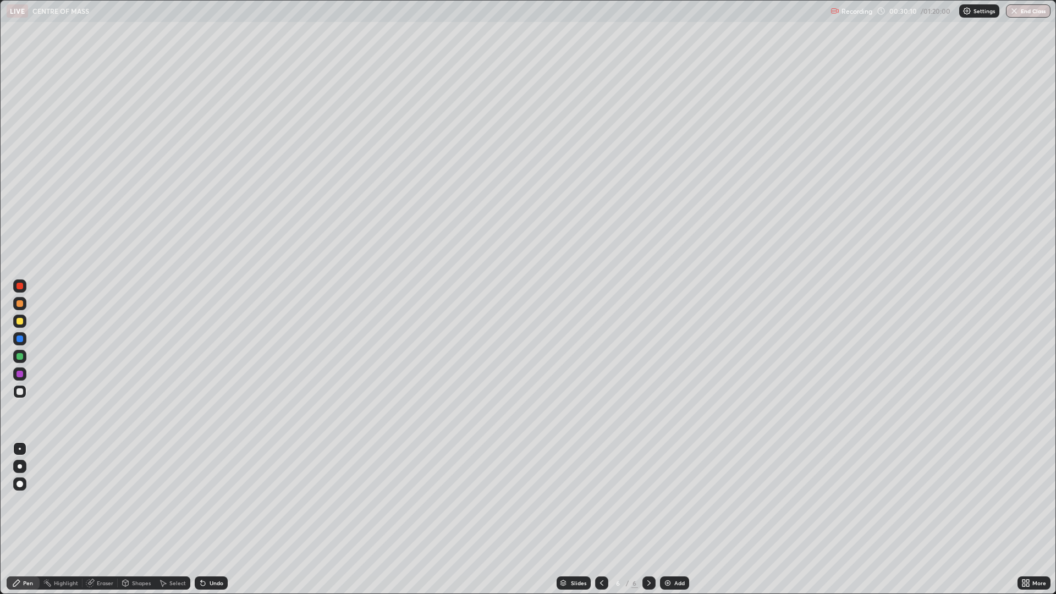
click at [675, 490] on div "Add" at bounding box center [679, 582] width 10 height 5
click at [21, 305] on div at bounding box center [19, 303] width 7 height 7
click at [137, 490] on div "Shapes" at bounding box center [141, 582] width 19 height 5
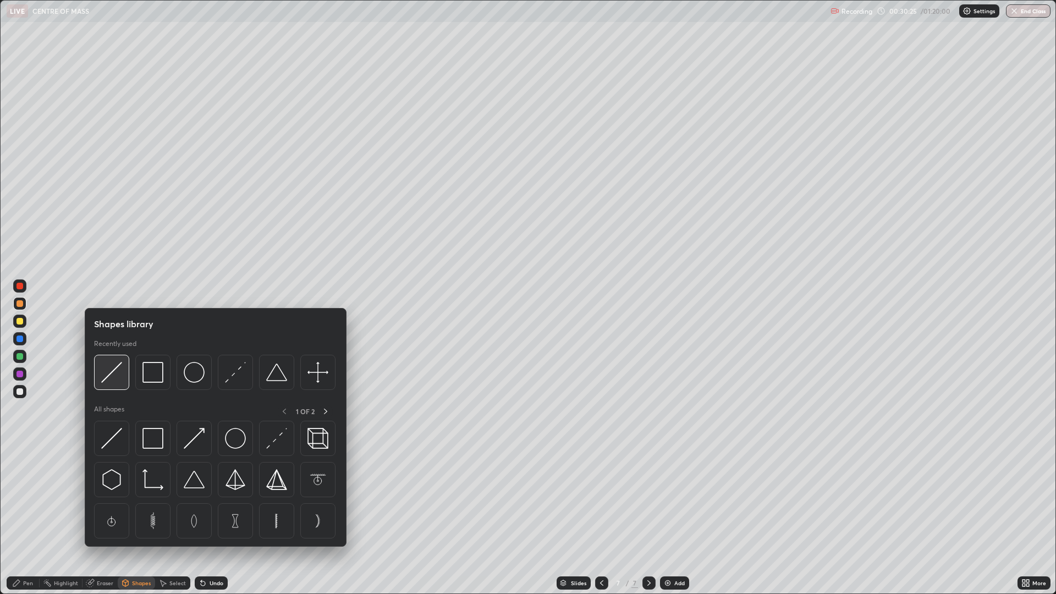
click at [115, 372] on img at bounding box center [111, 372] width 21 height 21
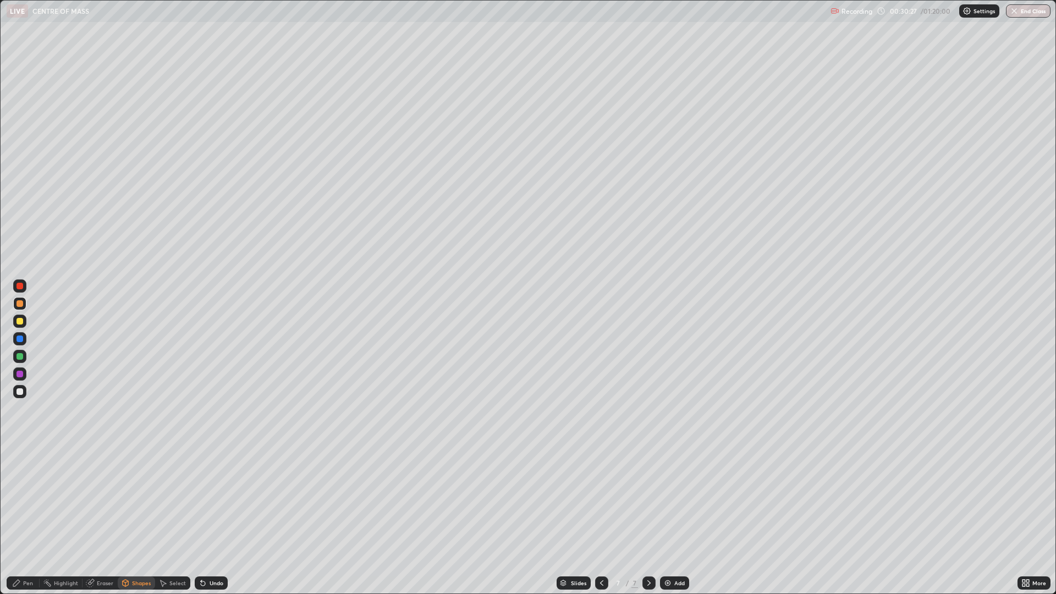
click at [132, 490] on div "Shapes" at bounding box center [141, 582] width 19 height 5
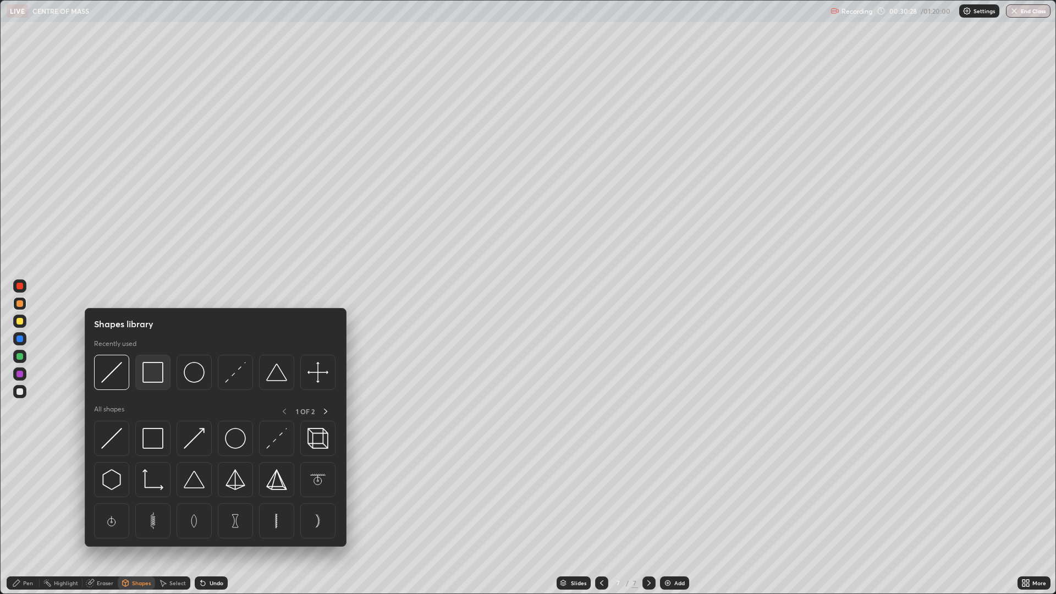
click at [155, 377] on img at bounding box center [152, 372] width 21 height 21
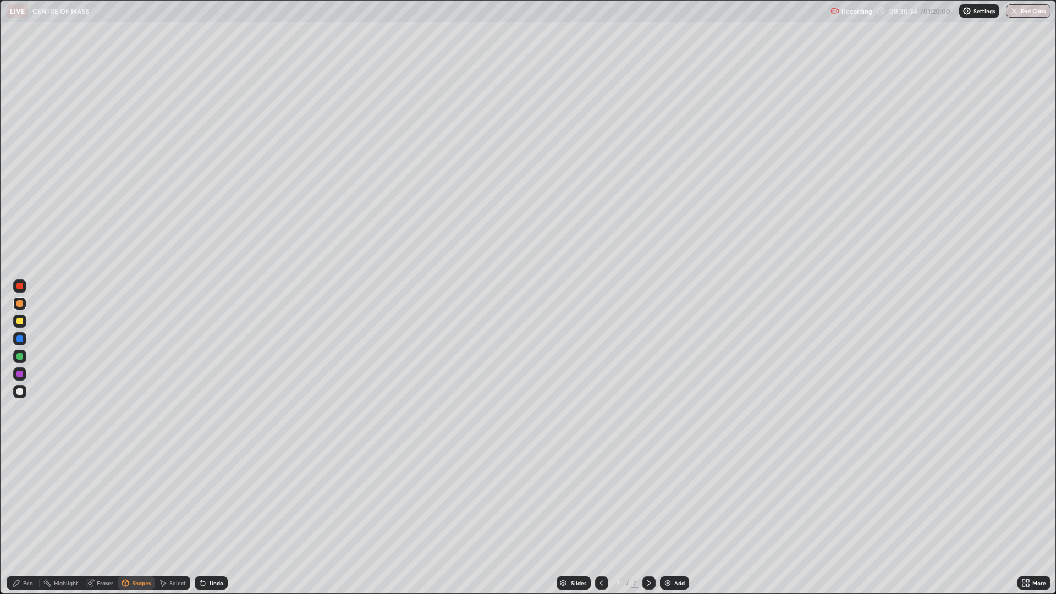
click at [135, 490] on div "Shapes" at bounding box center [141, 582] width 19 height 5
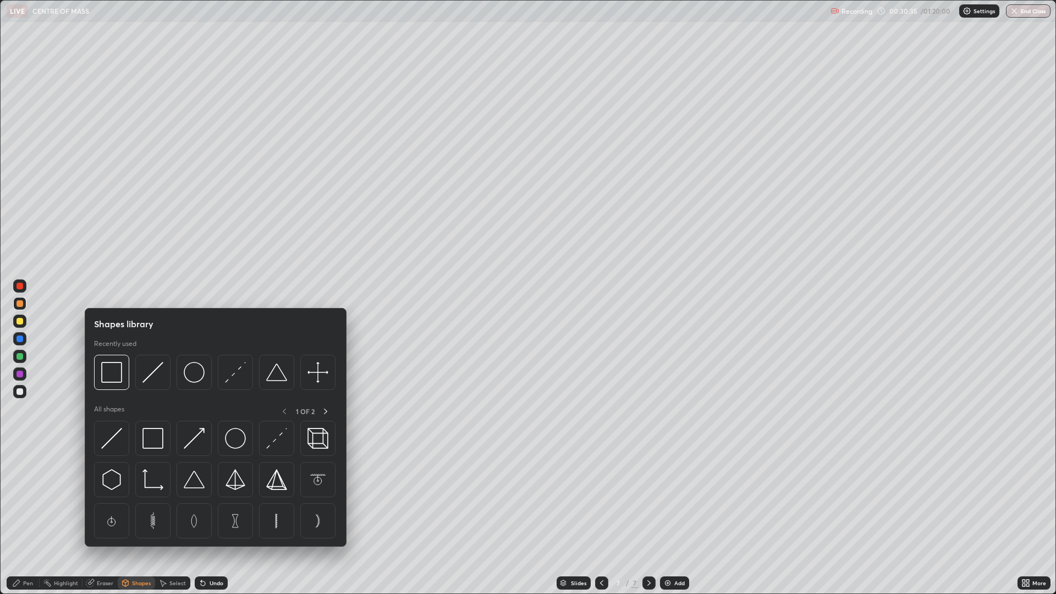
click at [150, 376] on img at bounding box center [152, 372] width 21 height 21
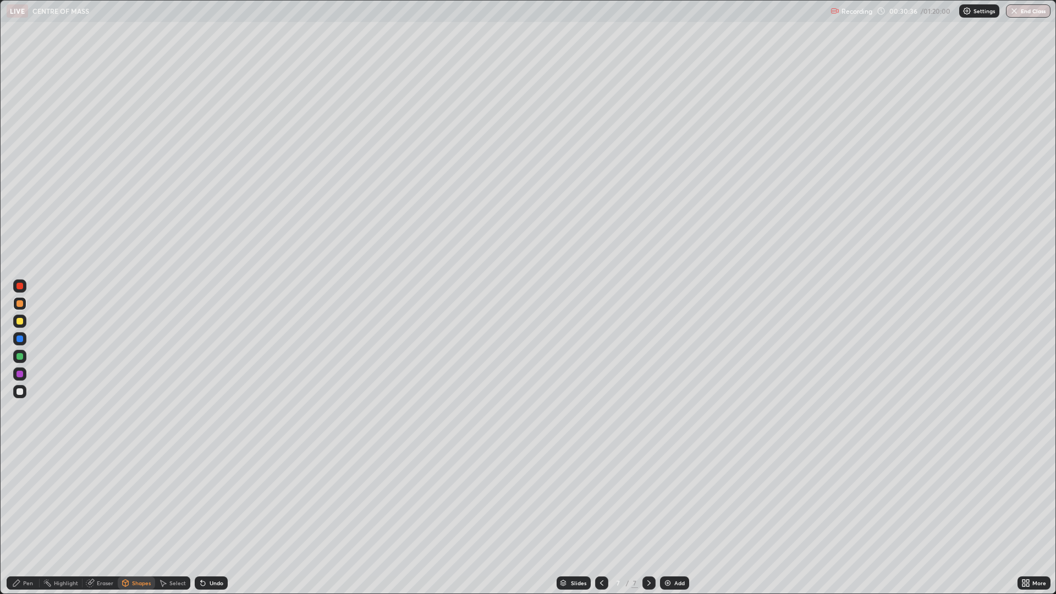
click at [23, 341] on div at bounding box center [19, 338] width 13 height 13
click at [210, 490] on div "Undo" at bounding box center [216, 582] width 14 height 5
click at [27, 490] on div "Pen" at bounding box center [23, 582] width 33 height 13
click at [209, 490] on div "Undo" at bounding box center [211, 582] width 33 height 13
click at [671, 490] on img at bounding box center [667, 582] width 9 height 9
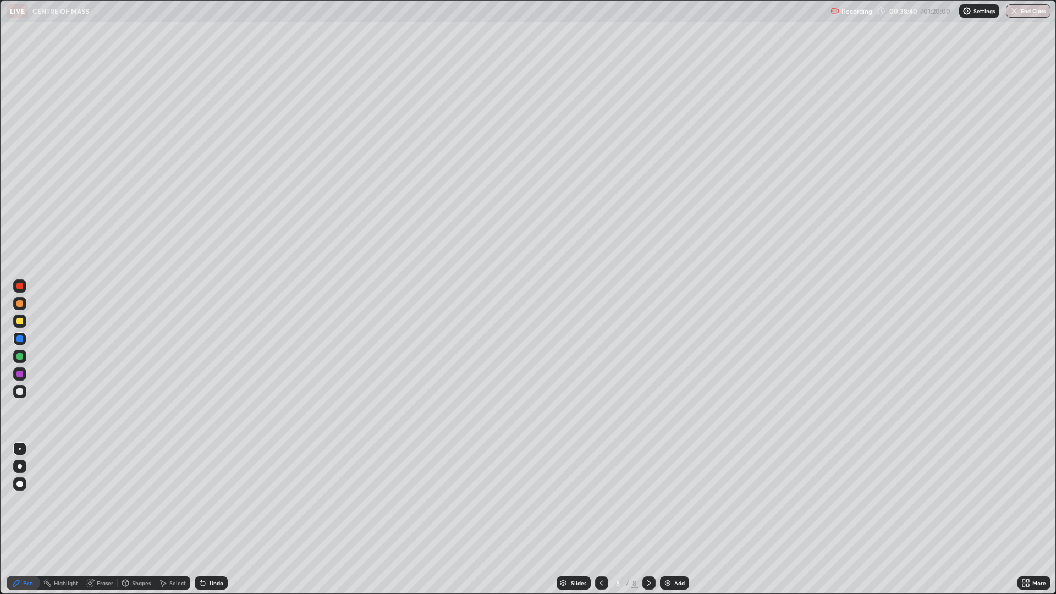
click at [20, 303] on div at bounding box center [19, 303] width 7 height 7
click at [217, 490] on div "Undo" at bounding box center [216, 582] width 14 height 5
click at [214, 490] on div "Undo" at bounding box center [216, 582] width 14 height 5
click at [212, 490] on div "Undo" at bounding box center [216, 582] width 14 height 5
click at [669, 490] on img at bounding box center [667, 582] width 9 height 9
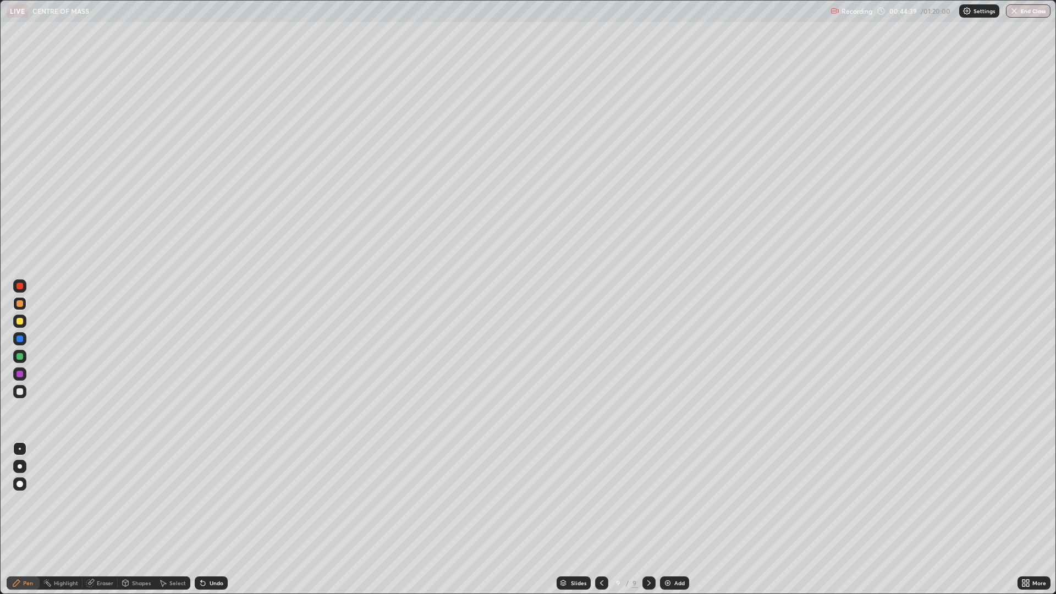
click at [217, 490] on div "Undo" at bounding box center [216, 582] width 14 height 5
click at [146, 490] on div "Shapes" at bounding box center [141, 582] width 19 height 5
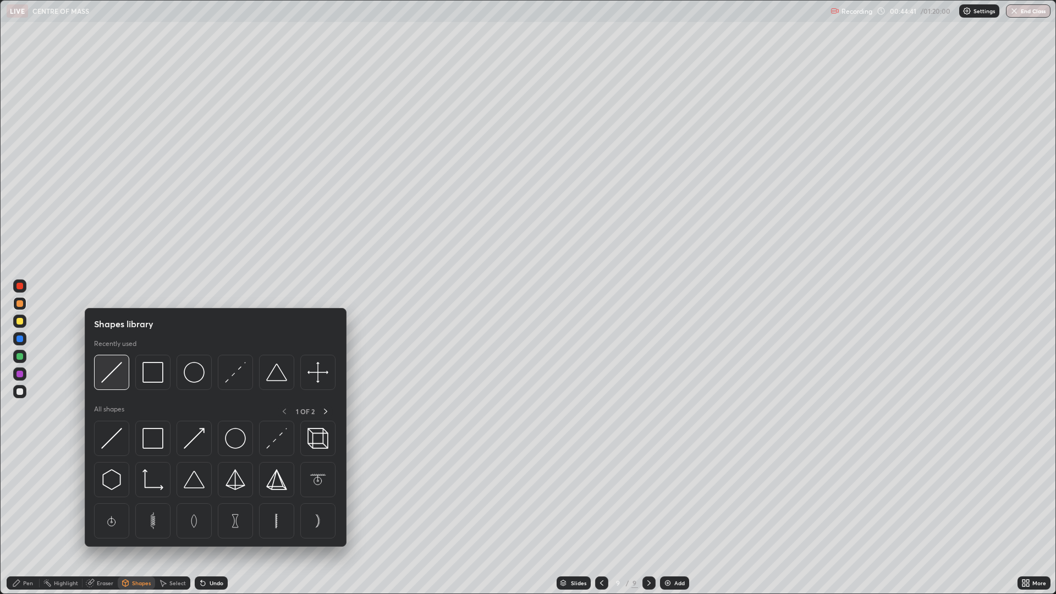
click at [114, 374] on img at bounding box center [111, 372] width 21 height 21
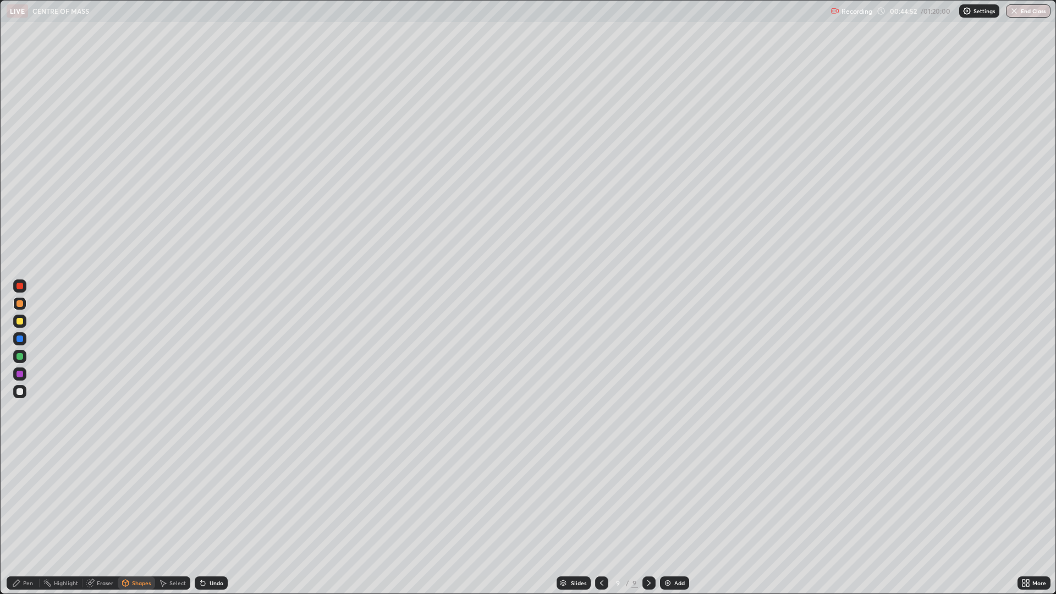
click at [31, 490] on div "Pen" at bounding box center [28, 582] width 10 height 5
click at [21, 321] on div at bounding box center [19, 321] width 7 height 7
click at [21, 358] on div at bounding box center [19, 356] width 7 height 7
click at [25, 376] on div at bounding box center [19, 373] width 13 height 13
click at [665, 490] on img at bounding box center [667, 582] width 9 height 9
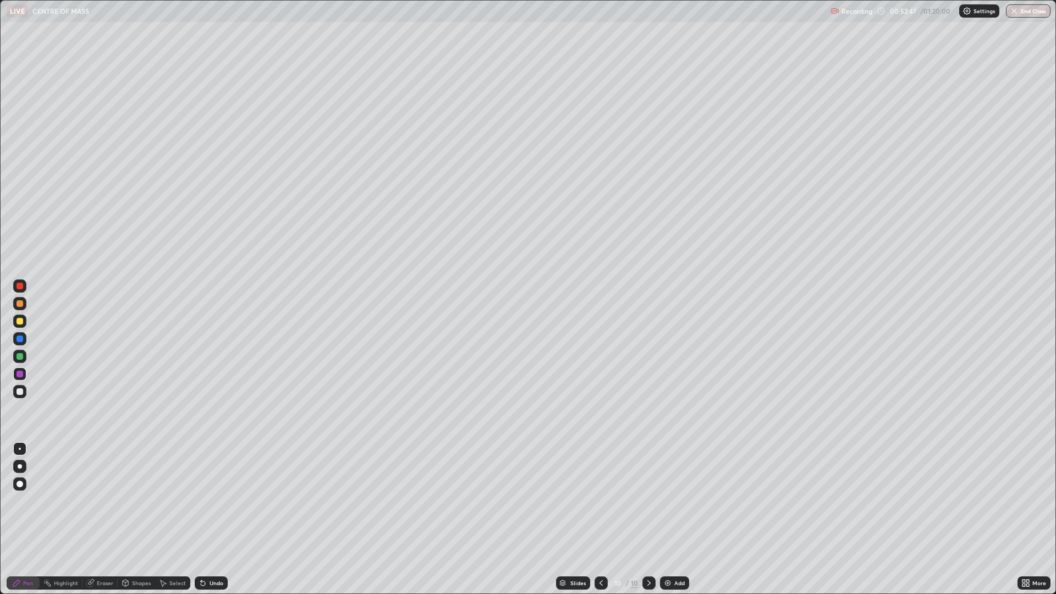
click at [137, 490] on div "Shapes" at bounding box center [141, 582] width 19 height 5
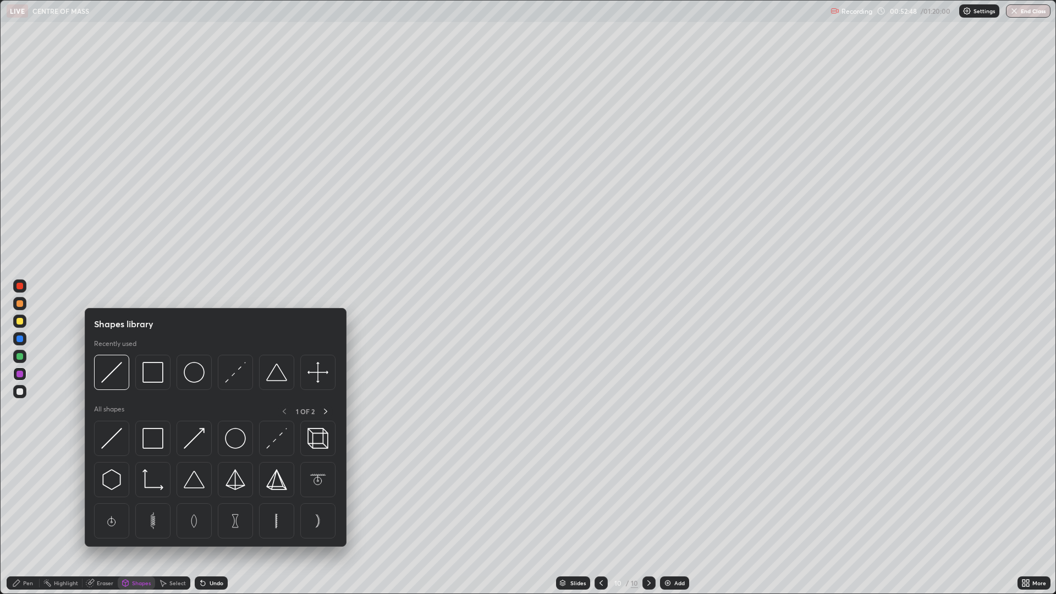
click at [120, 379] on img at bounding box center [111, 372] width 21 height 21
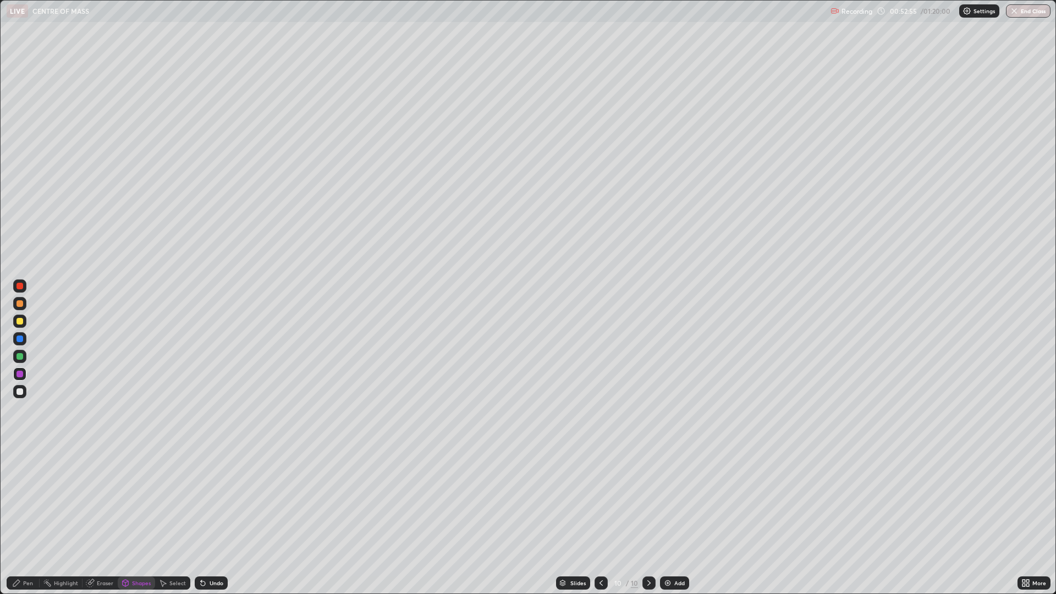
click at [34, 490] on div "Pen" at bounding box center [23, 582] width 33 height 13
click at [138, 490] on div "Shapes" at bounding box center [141, 582] width 19 height 5
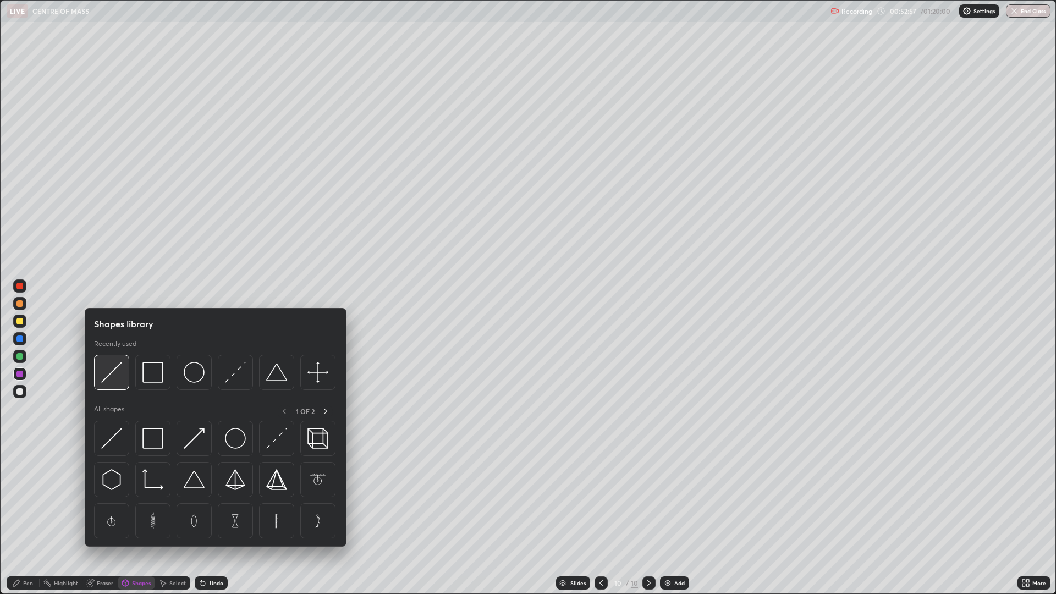
click at [113, 373] on img at bounding box center [111, 372] width 21 height 21
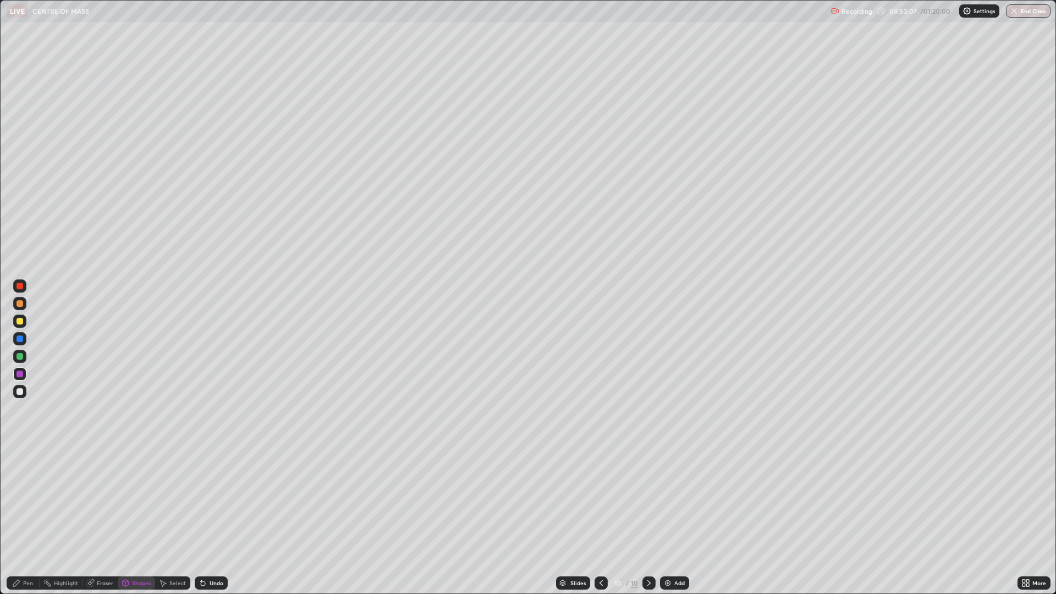
click at [20, 304] on div at bounding box center [19, 303] width 7 height 7
click at [209, 490] on div "Undo" at bounding box center [216, 582] width 14 height 5
click at [29, 490] on div "Pen" at bounding box center [28, 582] width 10 height 5
click at [206, 490] on div "Undo" at bounding box center [211, 582] width 33 height 13
click at [24, 362] on div at bounding box center [19, 356] width 13 height 13
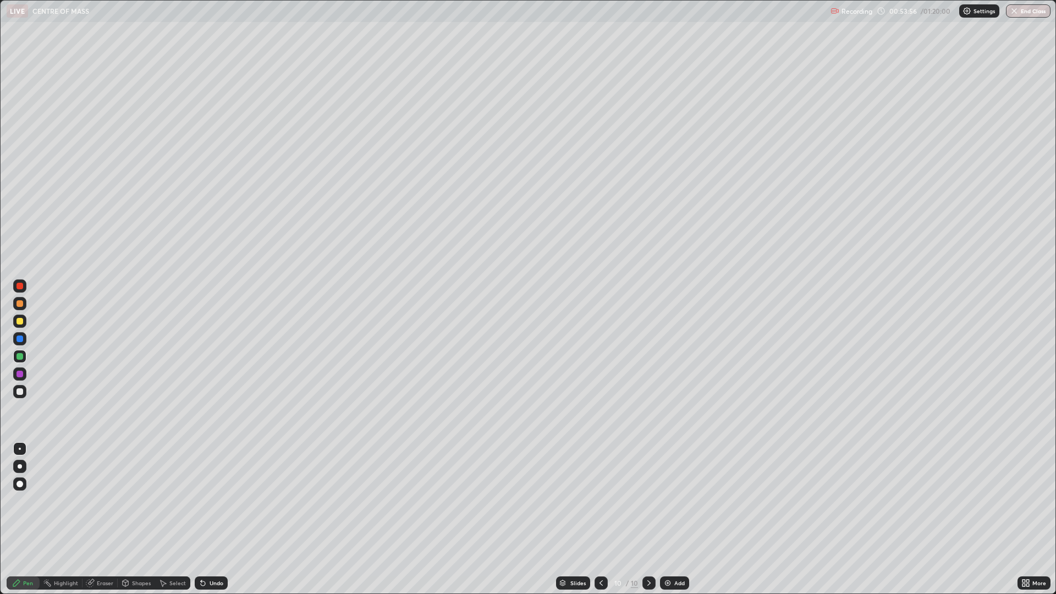
click at [14, 341] on div at bounding box center [19, 338] width 13 height 13
click at [21, 393] on div at bounding box center [19, 391] width 7 height 7
click at [211, 490] on div "Undo" at bounding box center [216, 582] width 14 height 5
click at [213, 490] on div "Undo" at bounding box center [216, 582] width 14 height 5
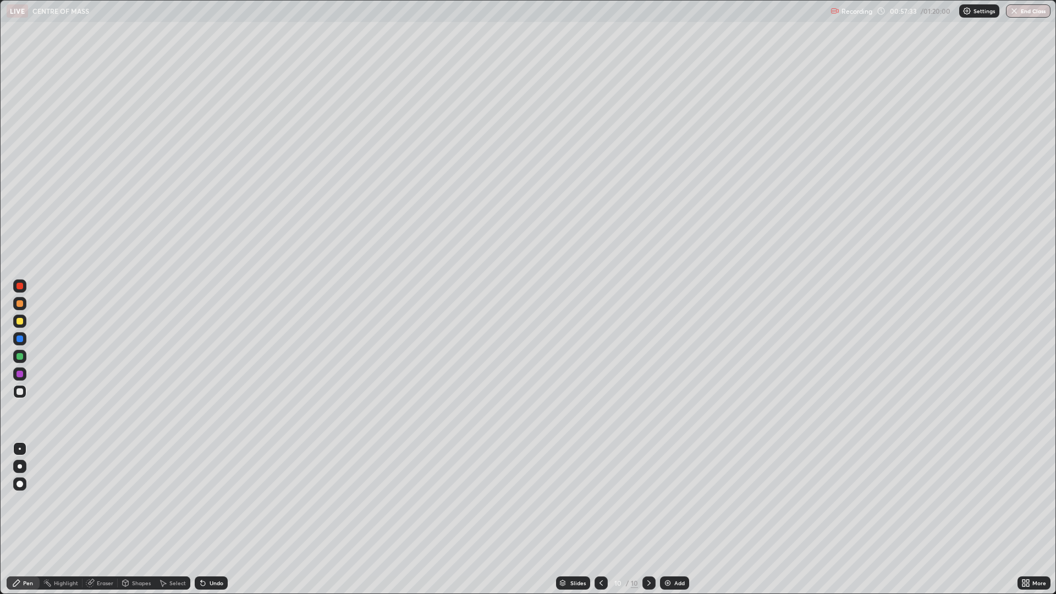
click at [213, 490] on div "Undo" at bounding box center [216, 582] width 14 height 5
click at [211, 490] on div "Undo" at bounding box center [216, 582] width 14 height 5
click at [210, 490] on div "Undo" at bounding box center [216, 582] width 14 height 5
click at [665, 490] on img at bounding box center [667, 582] width 9 height 9
click at [25, 490] on div "Pen" at bounding box center [23, 582] width 33 height 13
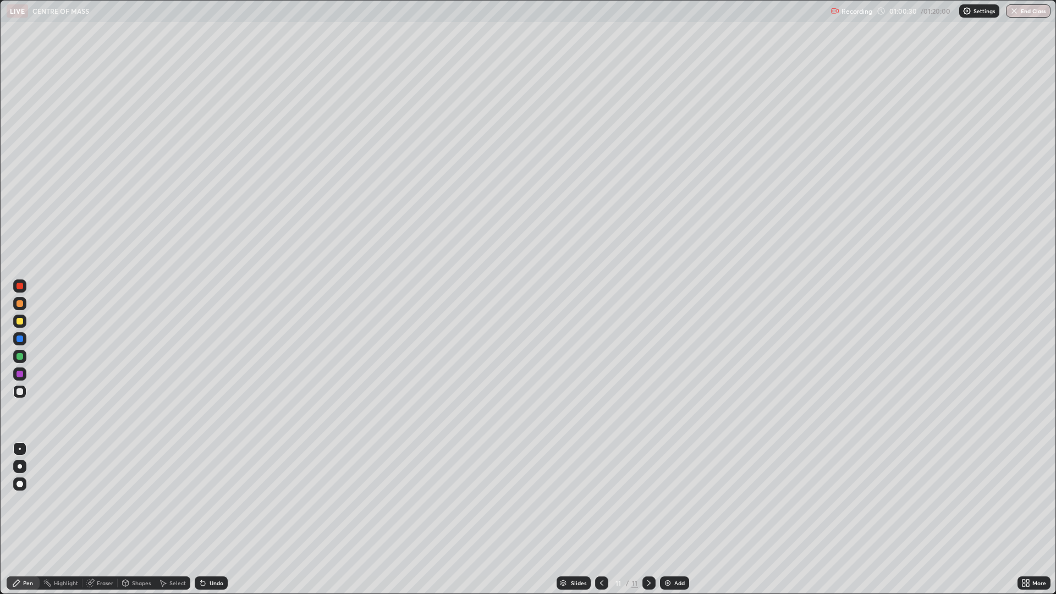
click at [132, 490] on div "Shapes" at bounding box center [141, 582] width 19 height 5
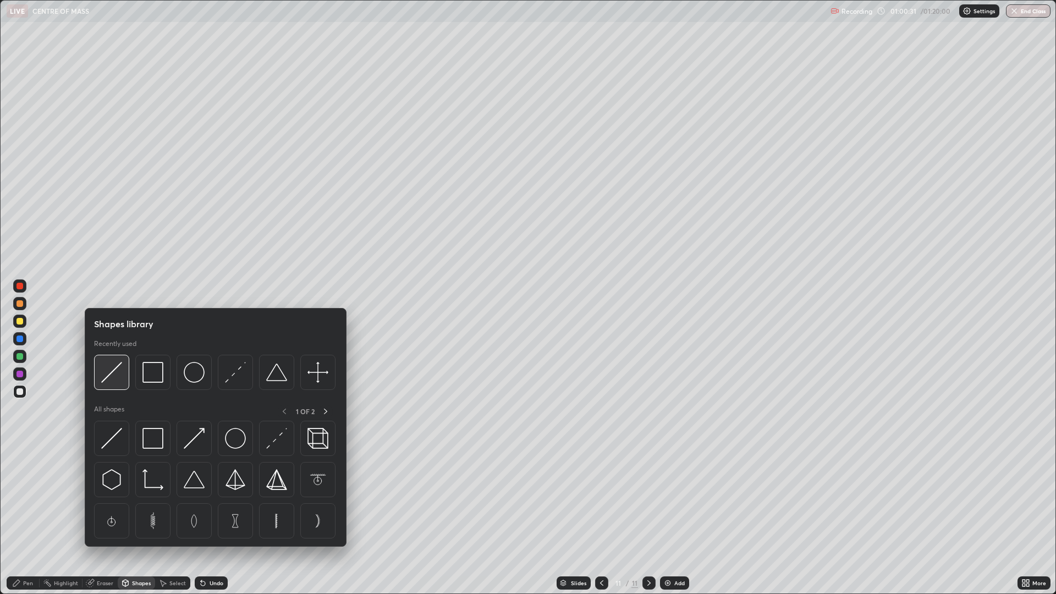
click at [114, 378] on img at bounding box center [111, 372] width 21 height 21
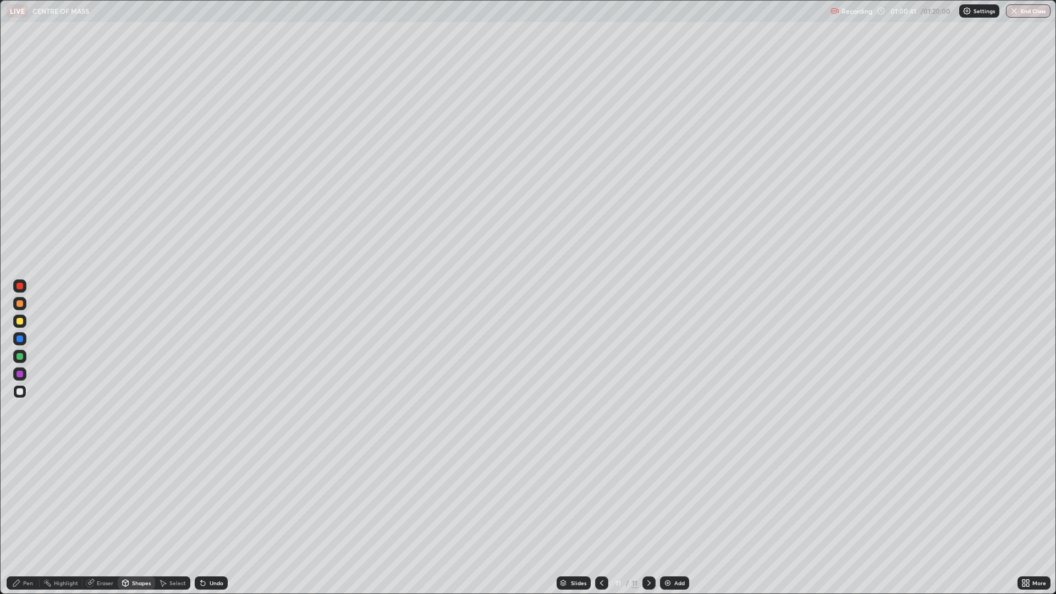
click at [20, 303] on div at bounding box center [19, 303] width 7 height 7
click at [216, 490] on div "Undo" at bounding box center [216, 582] width 14 height 5
click at [29, 490] on div "Pen" at bounding box center [28, 582] width 10 height 5
click at [20, 374] on div at bounding box center [19, 374] width 7 height 7
click at [20, 395] on div at bounding box center [19, 391] width 13 height 13
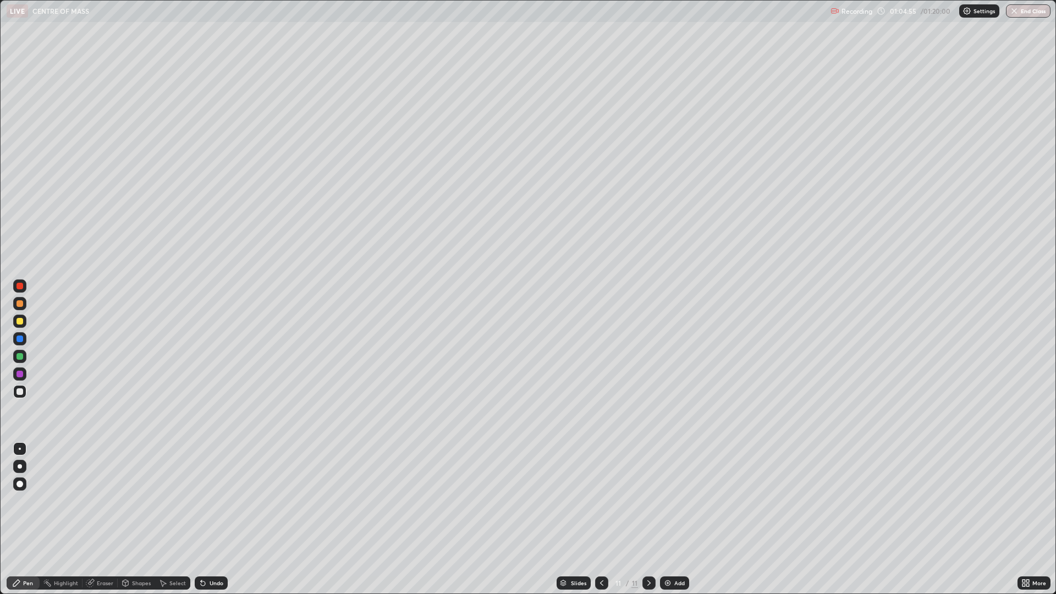
click at [21, 375] on div at bounding box center [19, 374] width 7 height 7
click at [21, 308] on div at bounding box center [19, 303] width 13 height 13
click at [19, 357] on div at bounding box center [19, 356] width 7 height 7
click at [210, 490] on div "Undo" at bounding box center [216, 582] width 14 height 5
click at [213, 490] on div "Undo" at bounding box center [216, 582] width 14 height 5
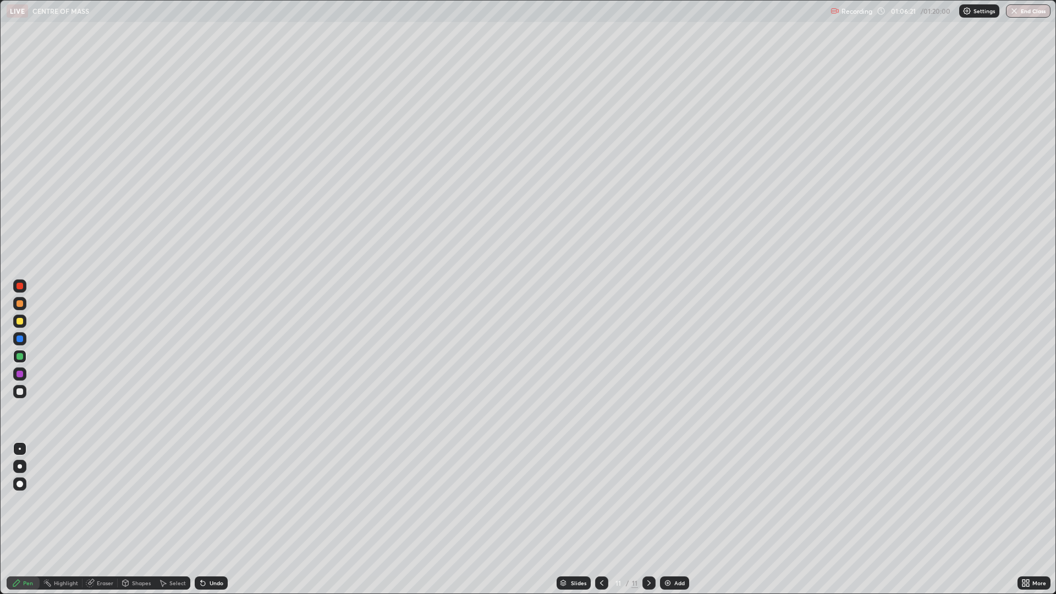
click at [206, 490] on div "Undo" at bounding box center [211, 582] width 33 height 13
click at [210, 490] on div "Undo" at bounding box center [216, 582] width 14 height 5
click at [209, 490] on div "Undo" at bounding box center [216, 582] width 14 height 5
click at [667, 490] on img at bounding box center [667, 582] width 9 height 9
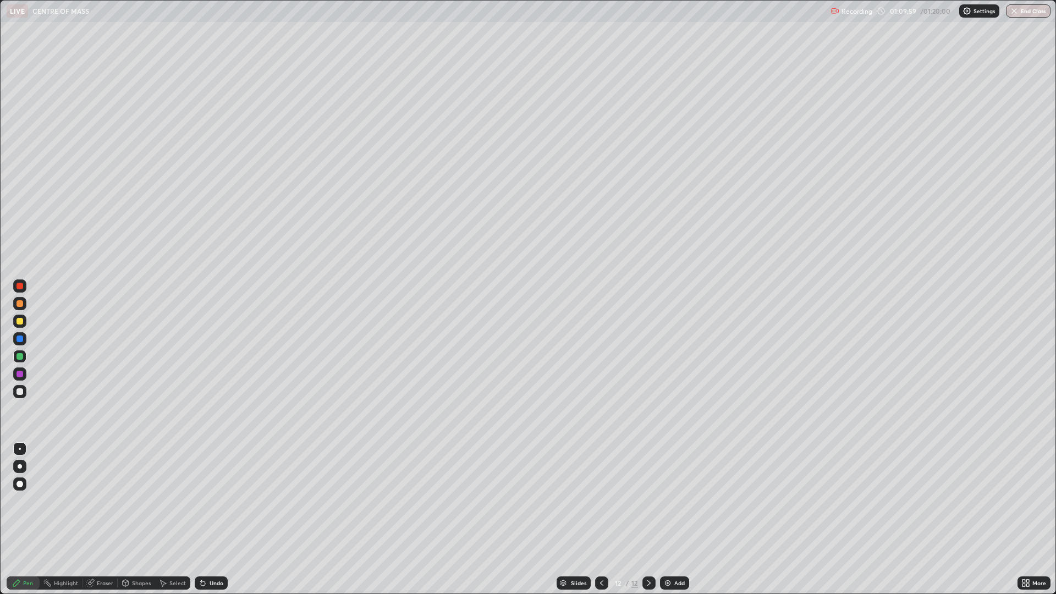
click at [136, 490] on div "Shapes" at bounding box center [141, 582] width 19 height 5
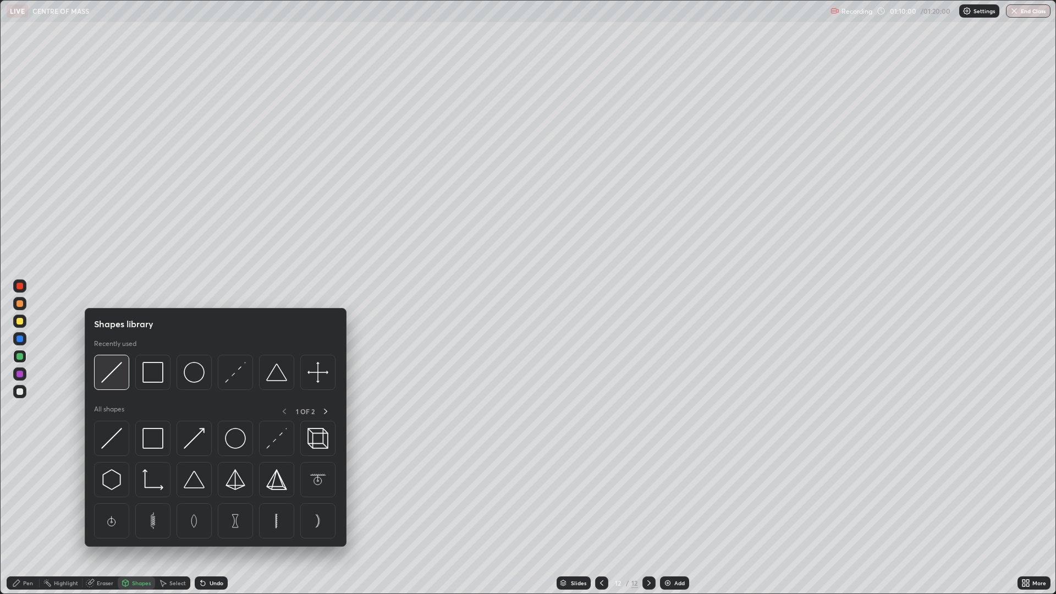
click at [108, 373] on img at bounding box center [111, 372] width 21 height 21
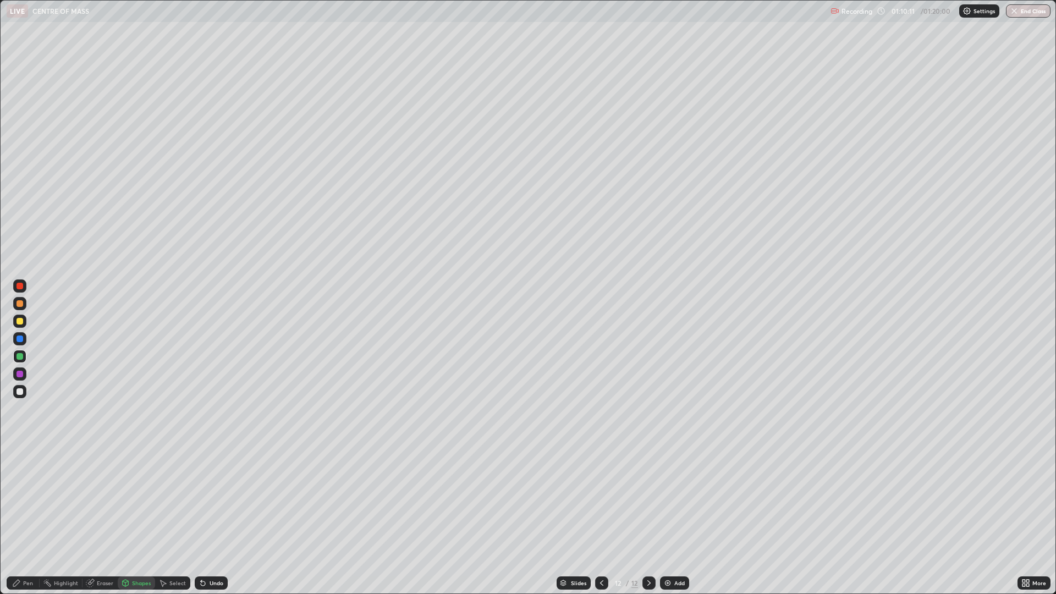
click at [19, 304] on div at bounding box center [19, 303] width 7 height 7
click at [20, 339] on div at bounding box center [19, 338] width 7 height 7
click at [211, 490] on div "Undo" at bounding box center [211, 582] width 33 height 13
click at [209, 490] on div "Undo" at bounding box center [216, 582] width 14 height 5
click at [33, 490] on div "Pen" at bounding box center [23, 582] width 33 height 13
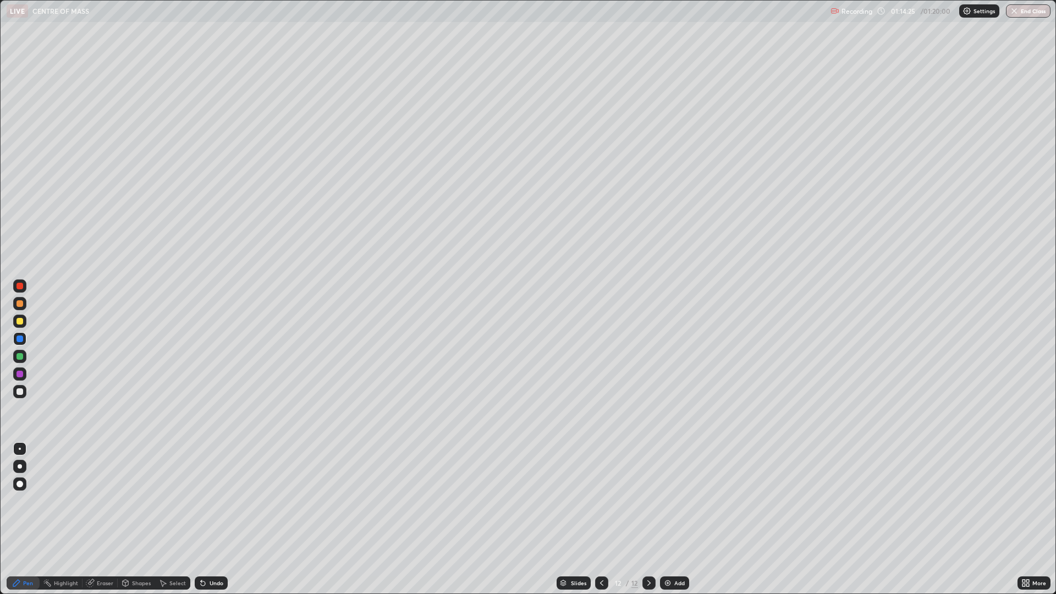
click at [1018, 15] on img "button" at bounding box center [1013, 11] width 9 height 9
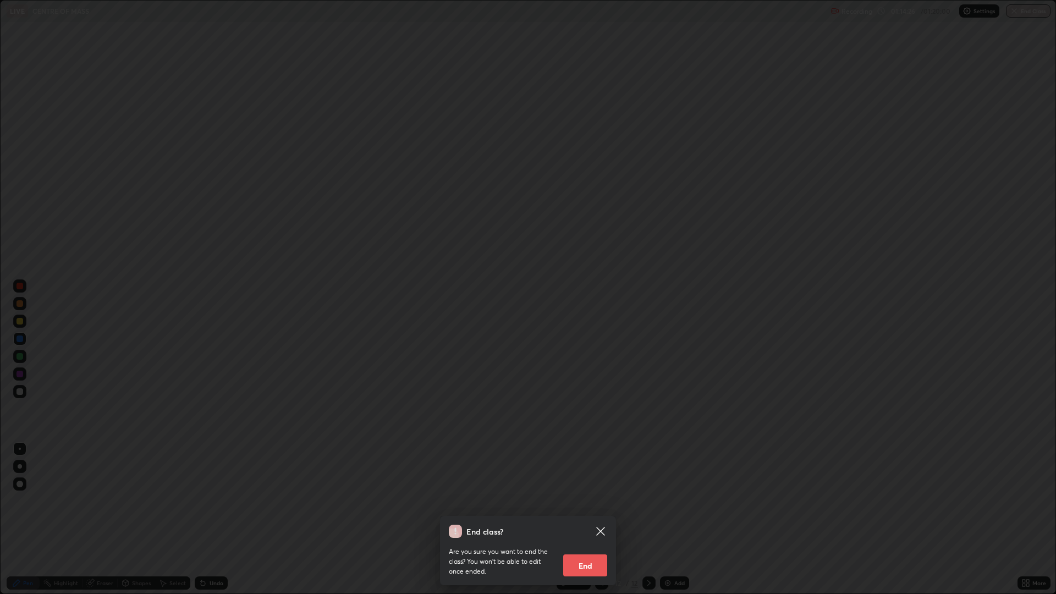
click at [599, 490] on button "End" at bounding box center [585, 565] width 44 height 22
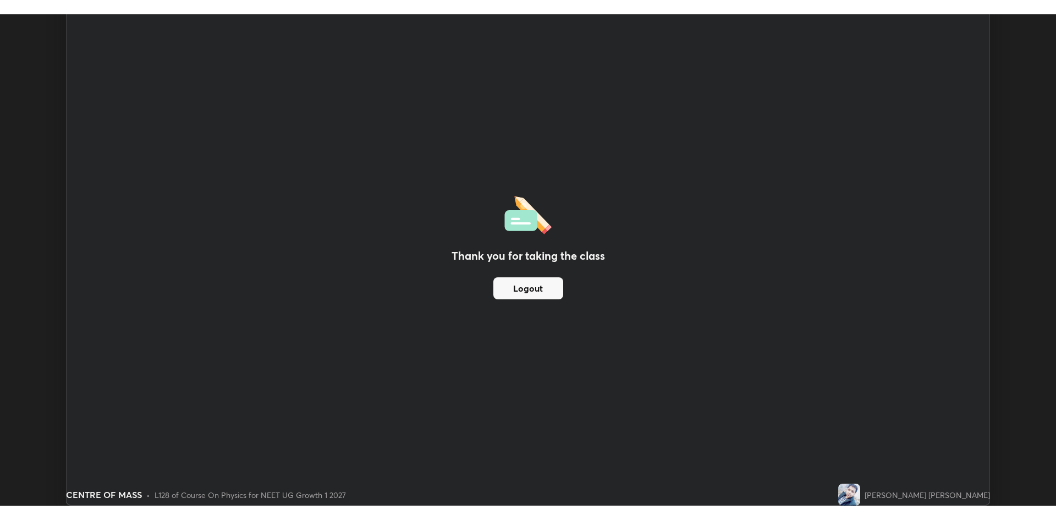
scroll to position [54486, 53921]
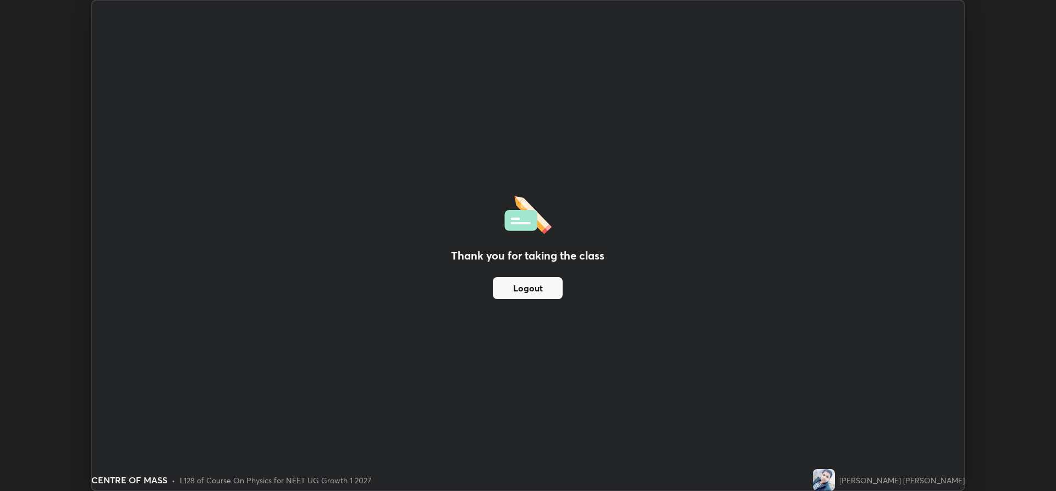
click at [1026, 43] on div "Thank you for taking the class Logout Setting up your live class" at bounding box center [528, 245] width 1056 height 491
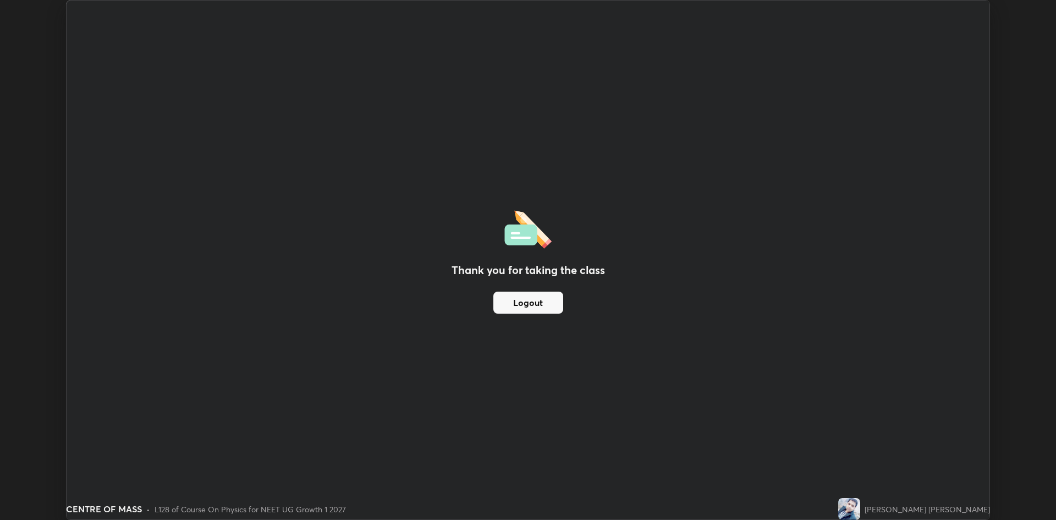
scroll to position [520, 1056]
click at [595, 140] on div "Thank you for taking the class Logout" at bounding box center [528, 260] width 923 height 518
